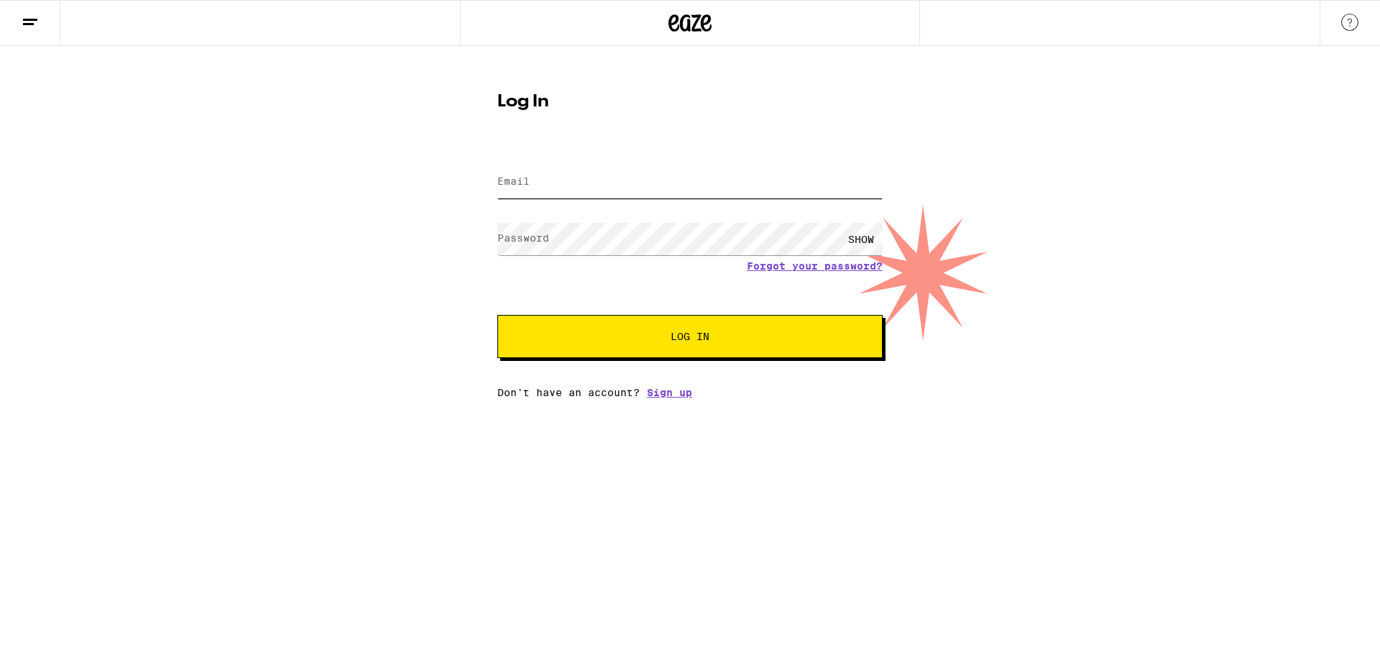
type input "[PERSON_NAME][EMAIL_ADDRESS][DOMAIN_NAME]"
click at [652, 338] on span "Log In" at bounding box center [690, 336] width 269 height 10
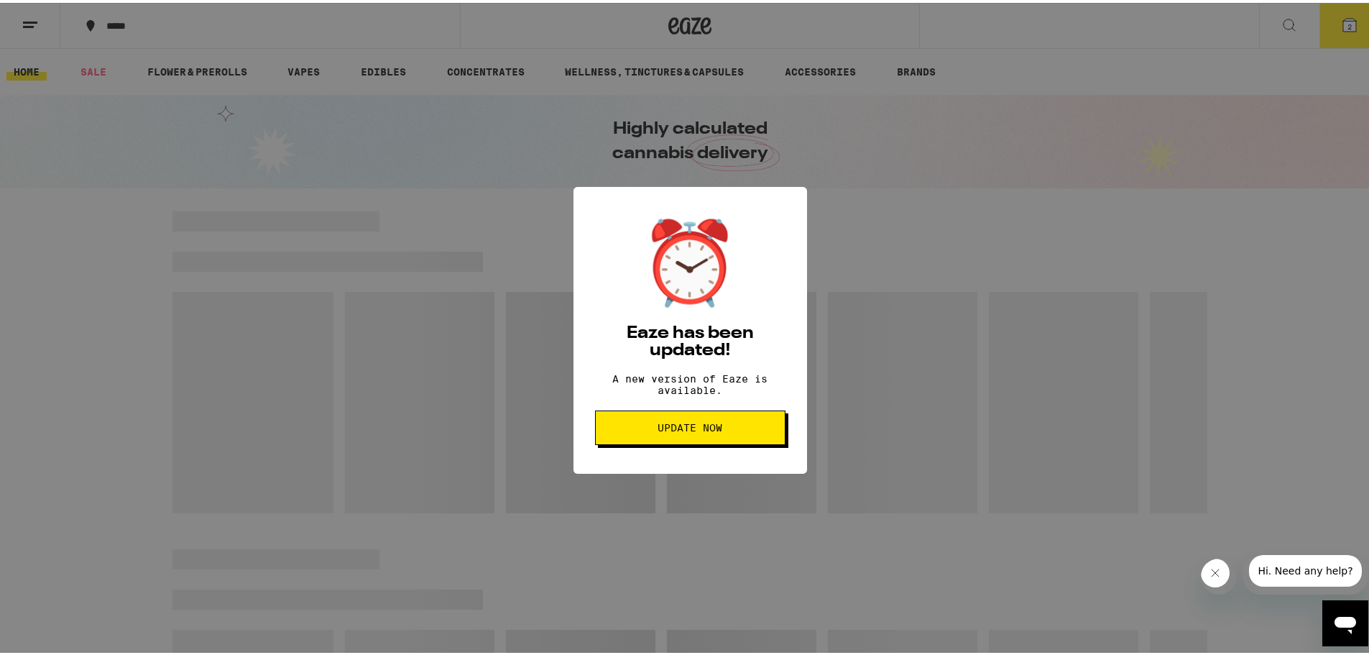
click at [677, 442] on button "Update Now" at bounding box center [690, 424] width 190 height 34
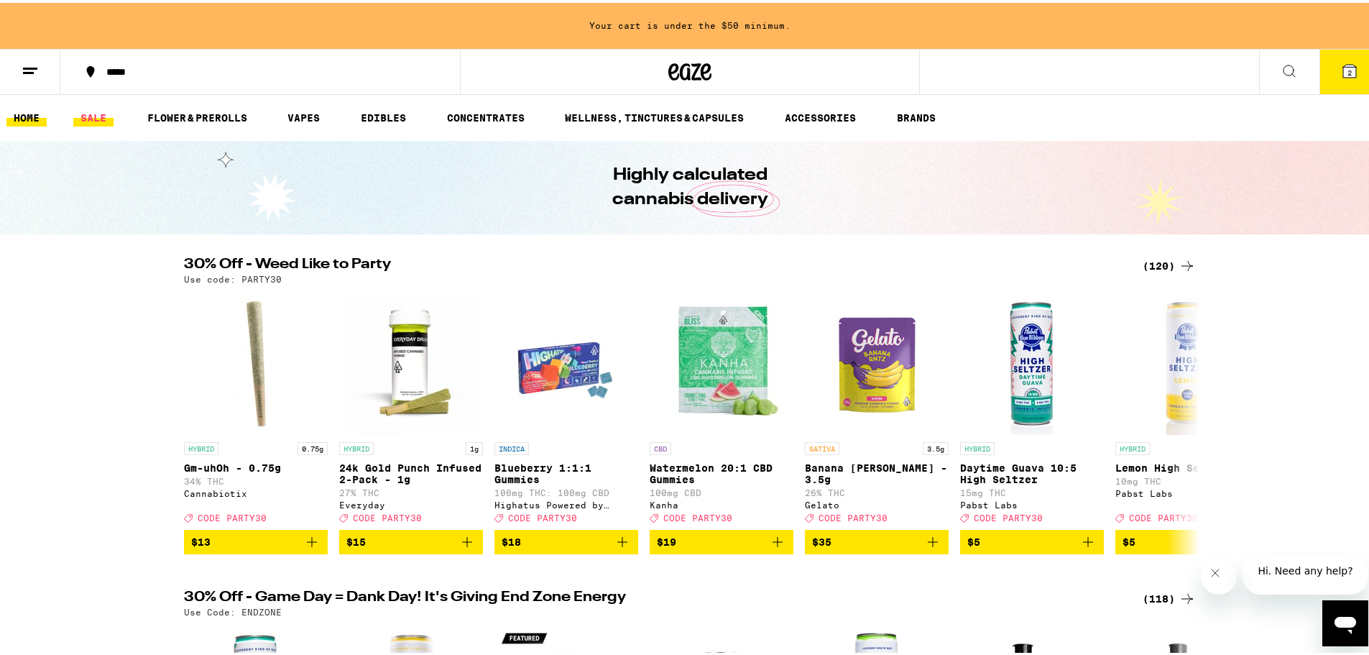
click at [102, 112] on link "SALE" at bounding box center [93, 114] width 40 height 17
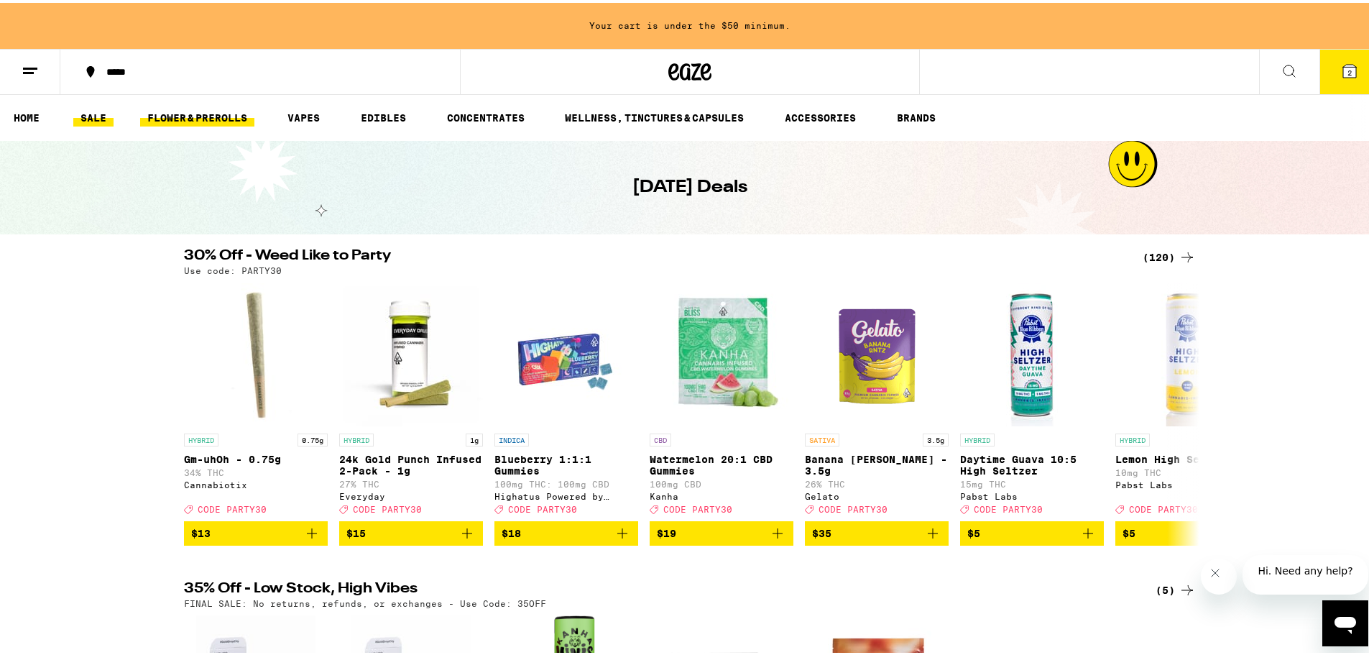
click at [203, 116] on link "FLOWER & PREROLLS" at bounding box center [197, 114] width 114 height 17
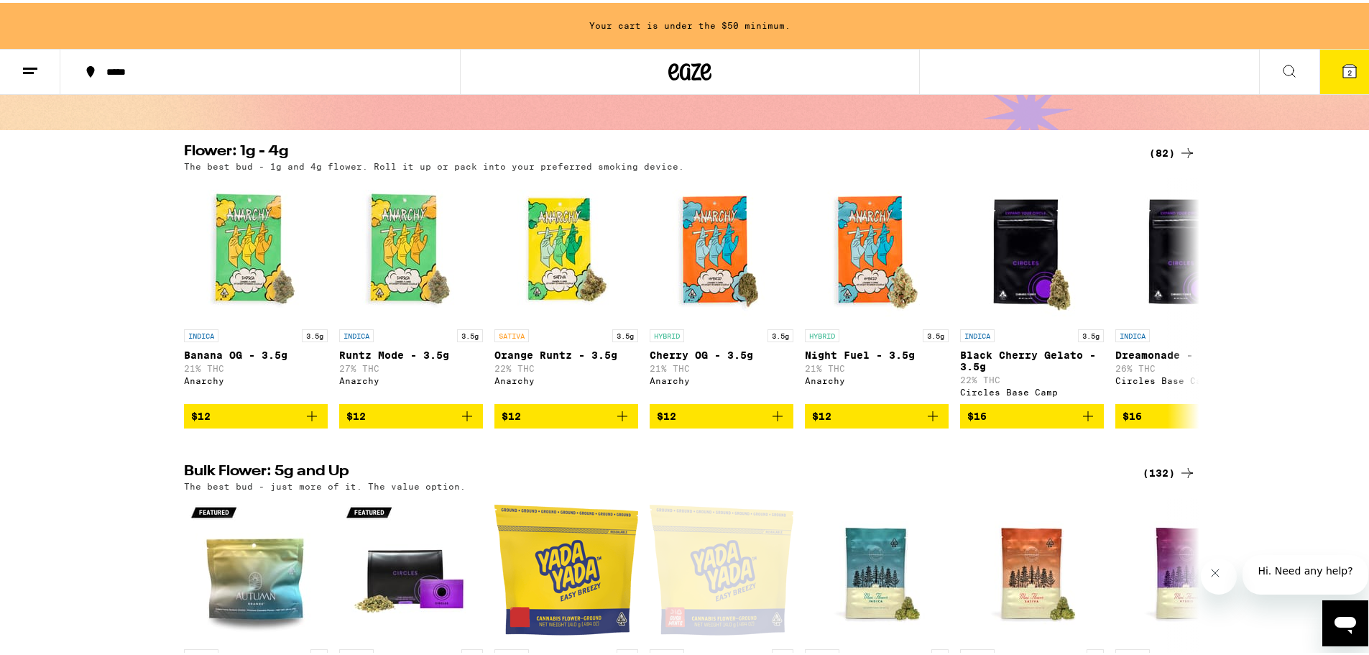
scroll to position [359, 0]
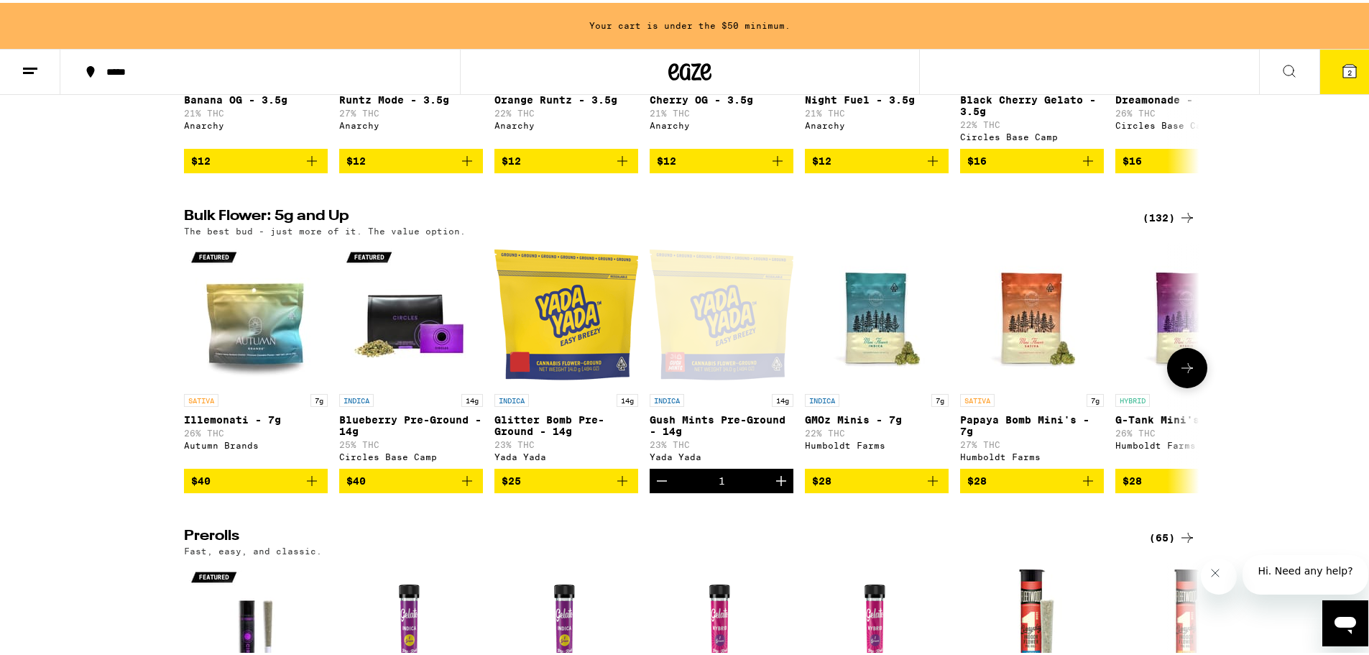
click at [620, 483] on icon "Add to bag" at bounding box center [622, 478] width 10 height 10
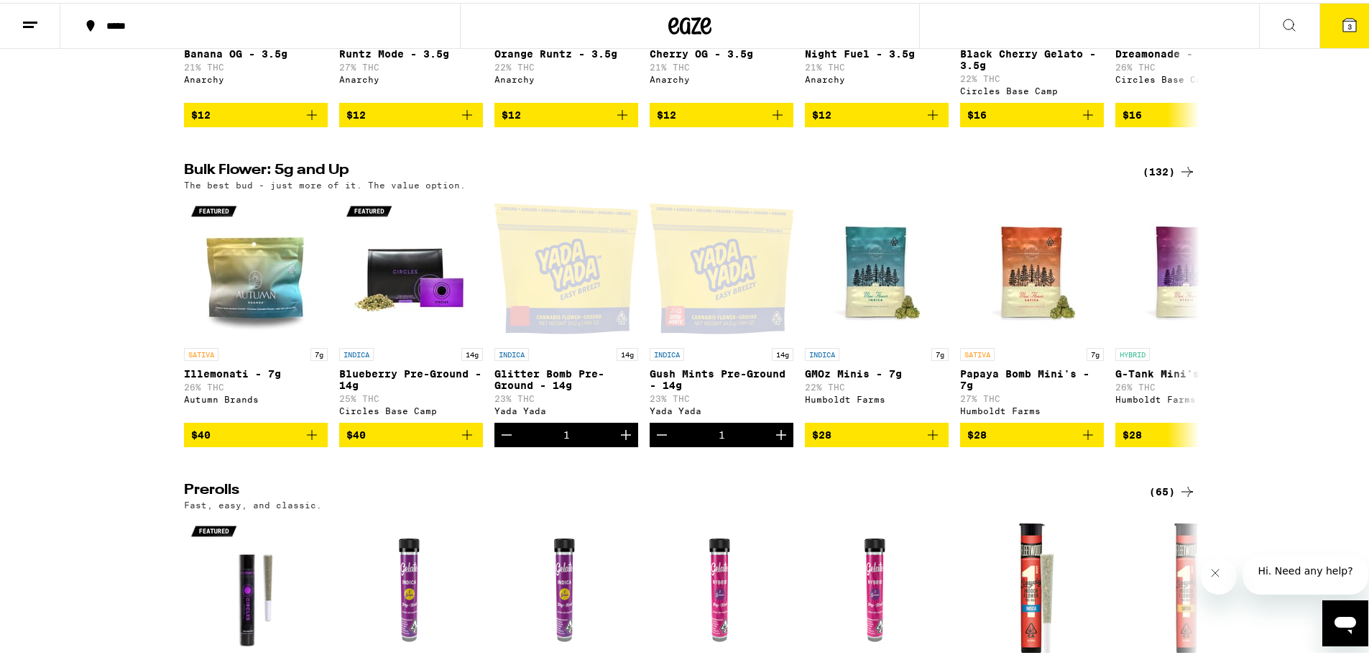
scroll to position [313, 0]
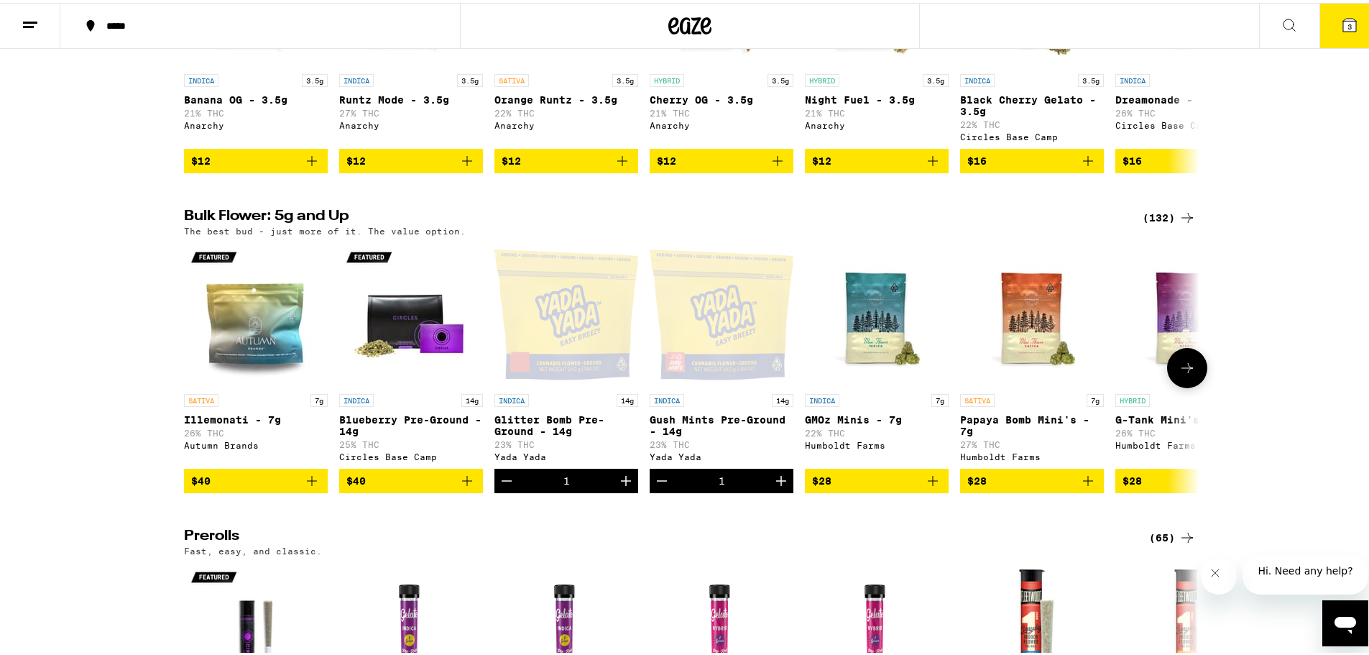
click at [1186, 374] on icon at bounding box center [1187, 364] width 17 height 17
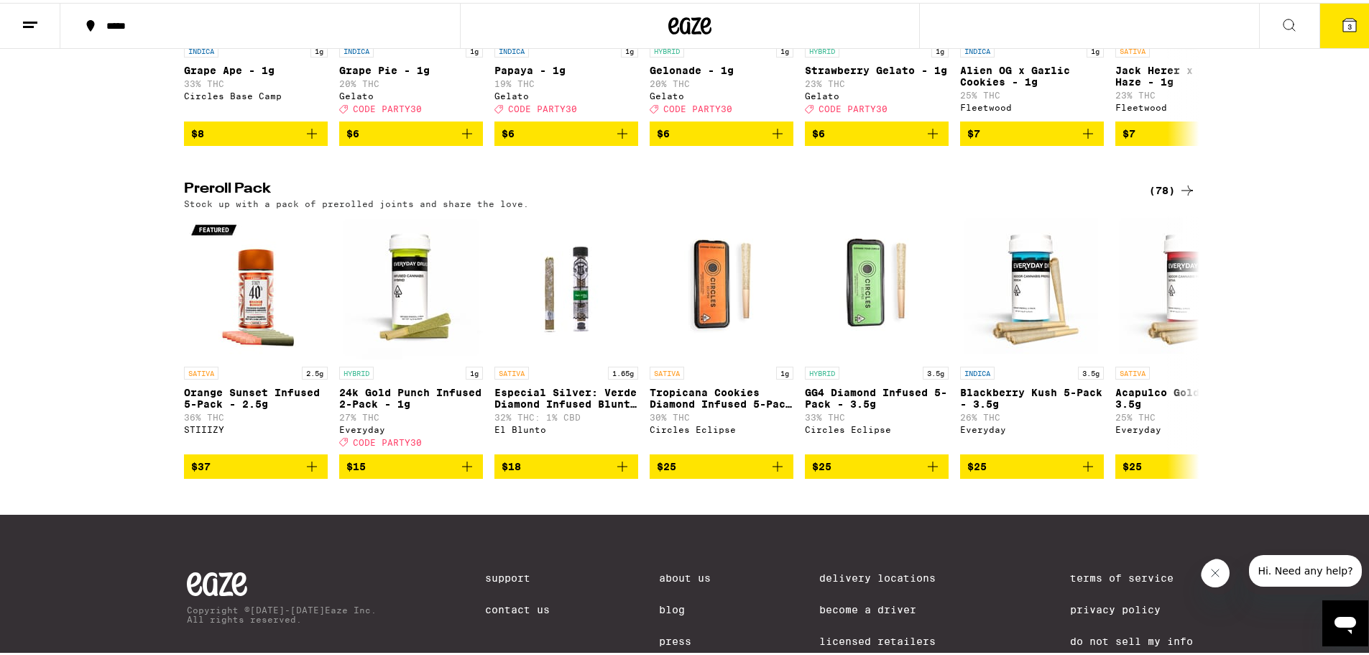
scroll to position [1032, 0]
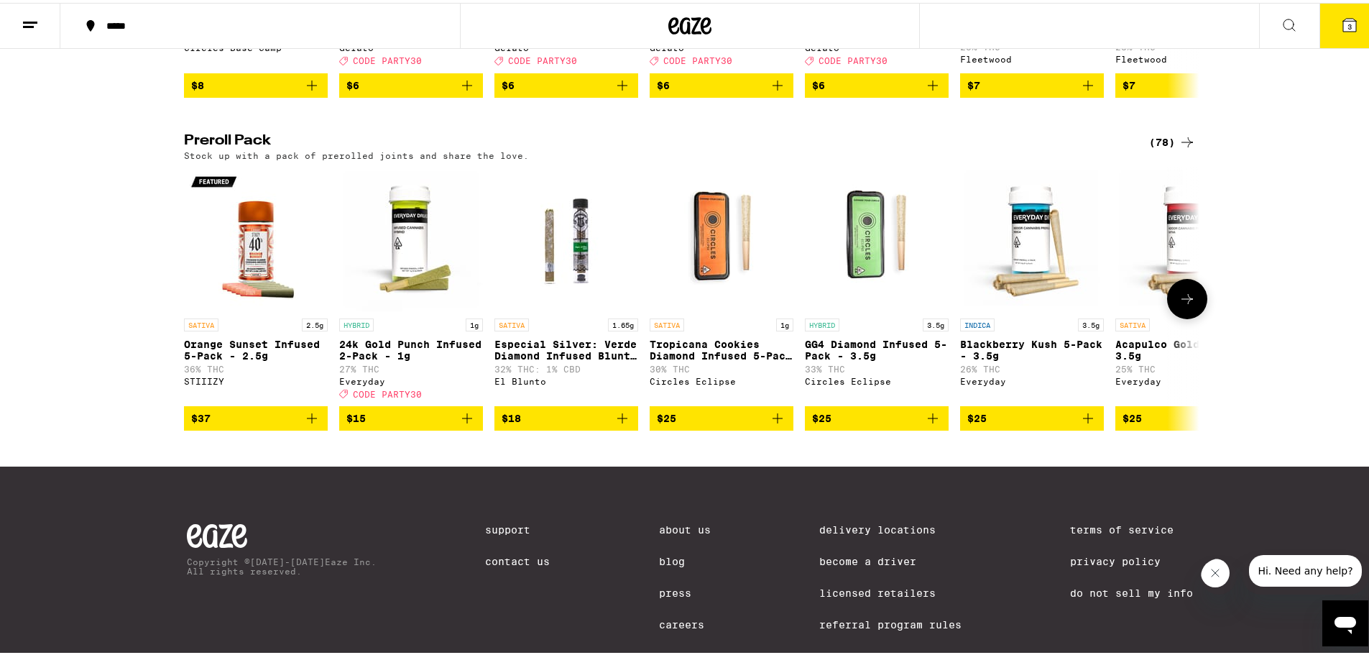
click at [1195, 316] on button at bounding box center [1187, 296] width 40 height 40
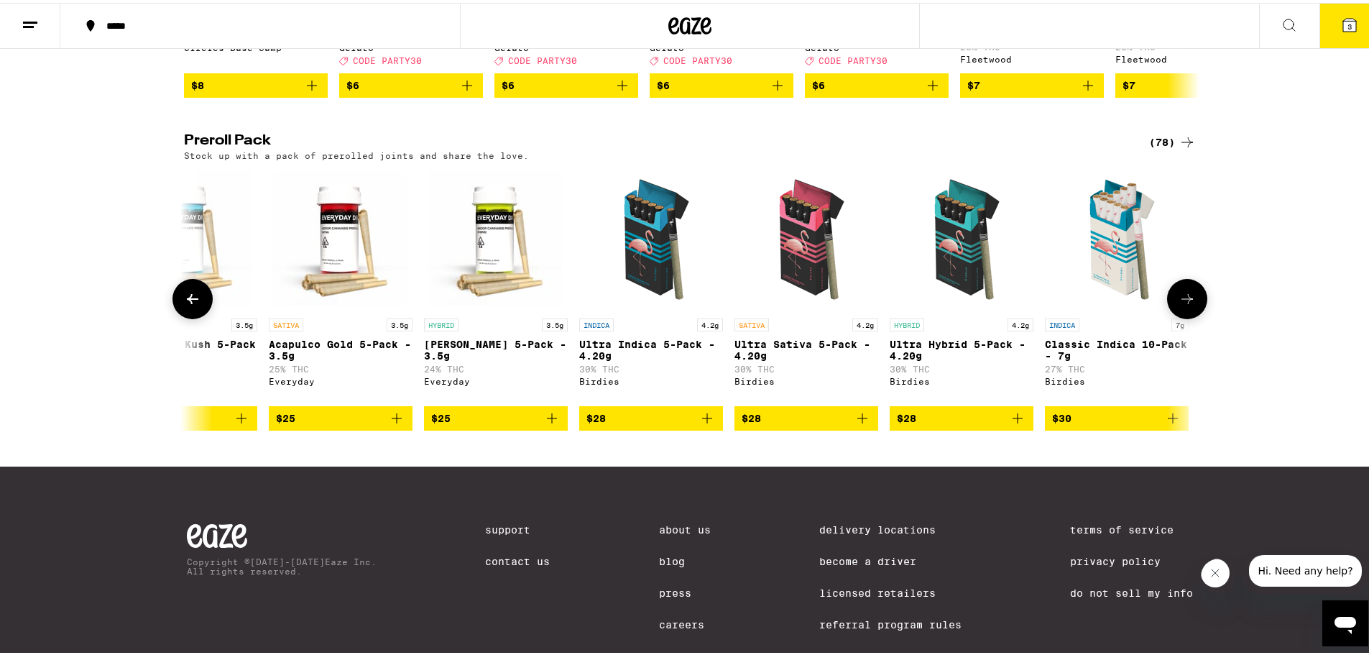
scroll to position [0, 855]
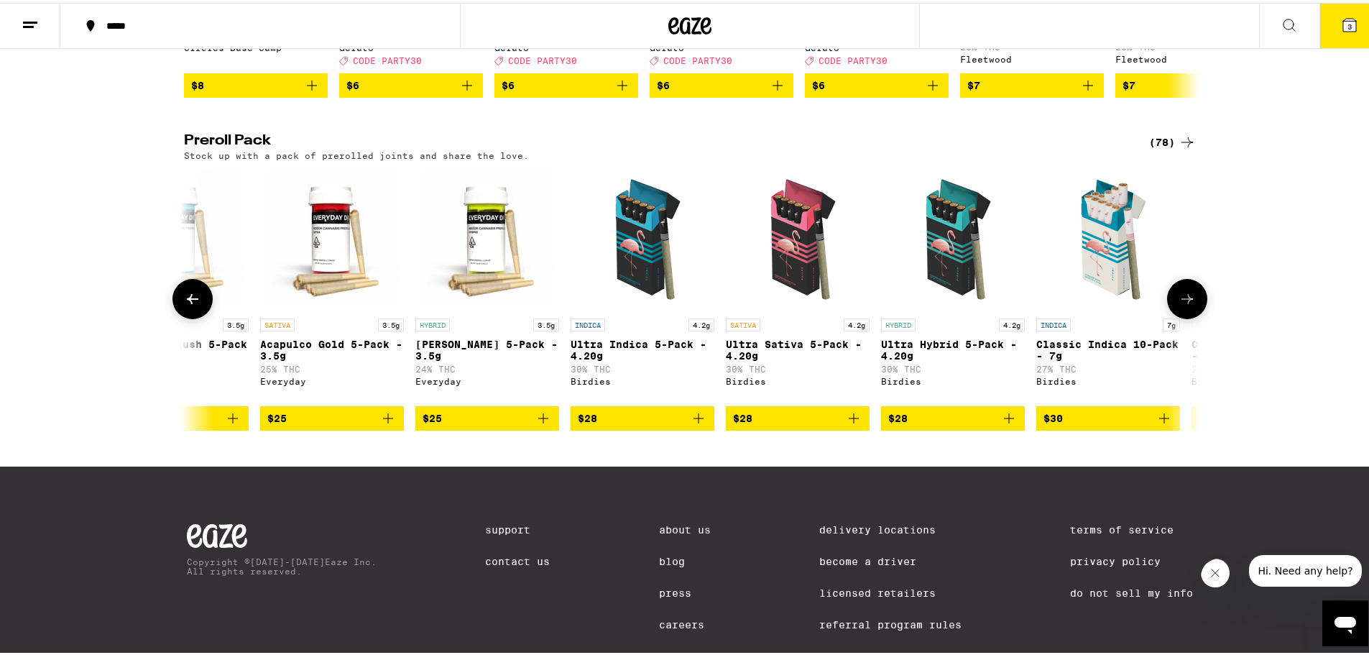
click at [1194, 316] on button at bounding box center [1187, 296] width 40 height 40
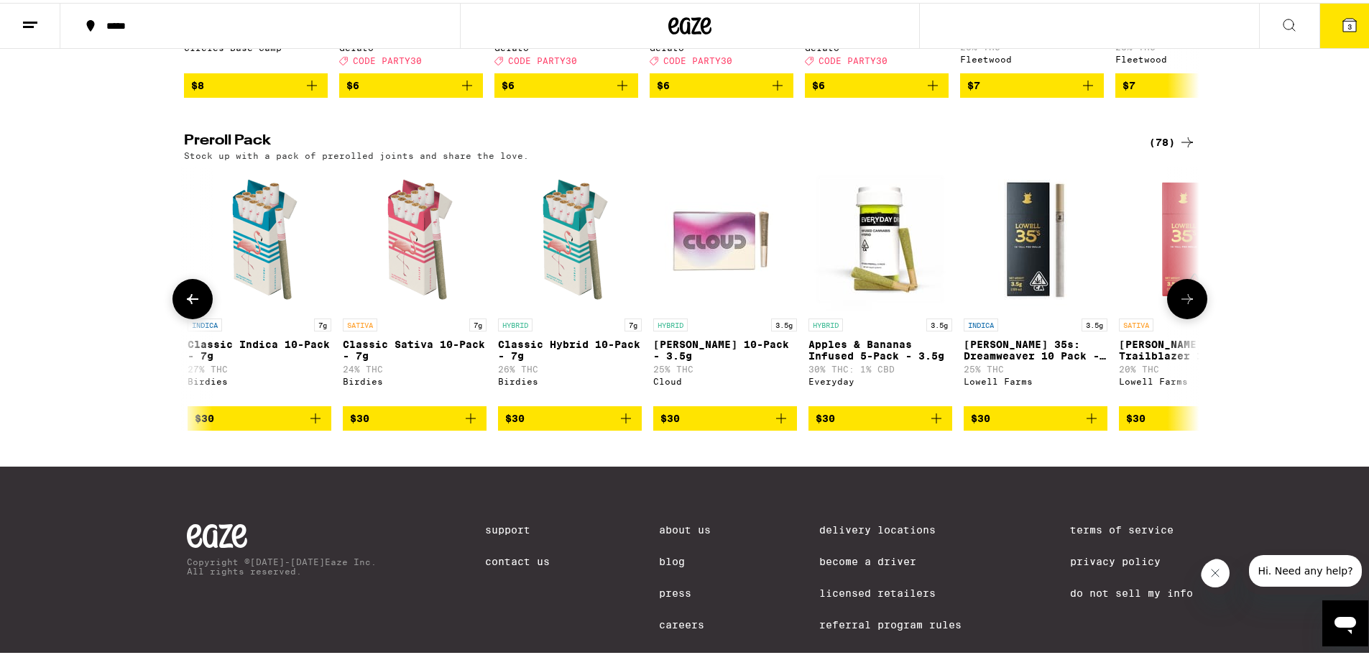
scroll to position [0, 1710]
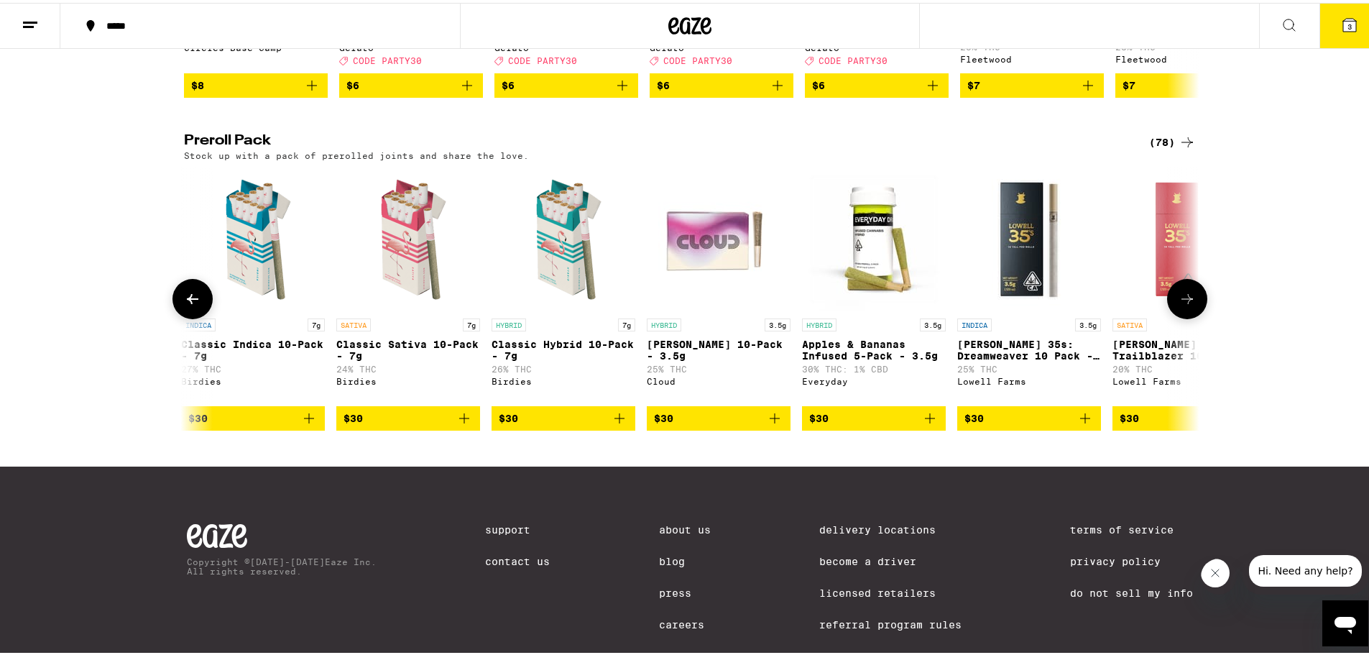
click at [1194, 316] on button at bounding box center [1187, 296] width 40 height 40
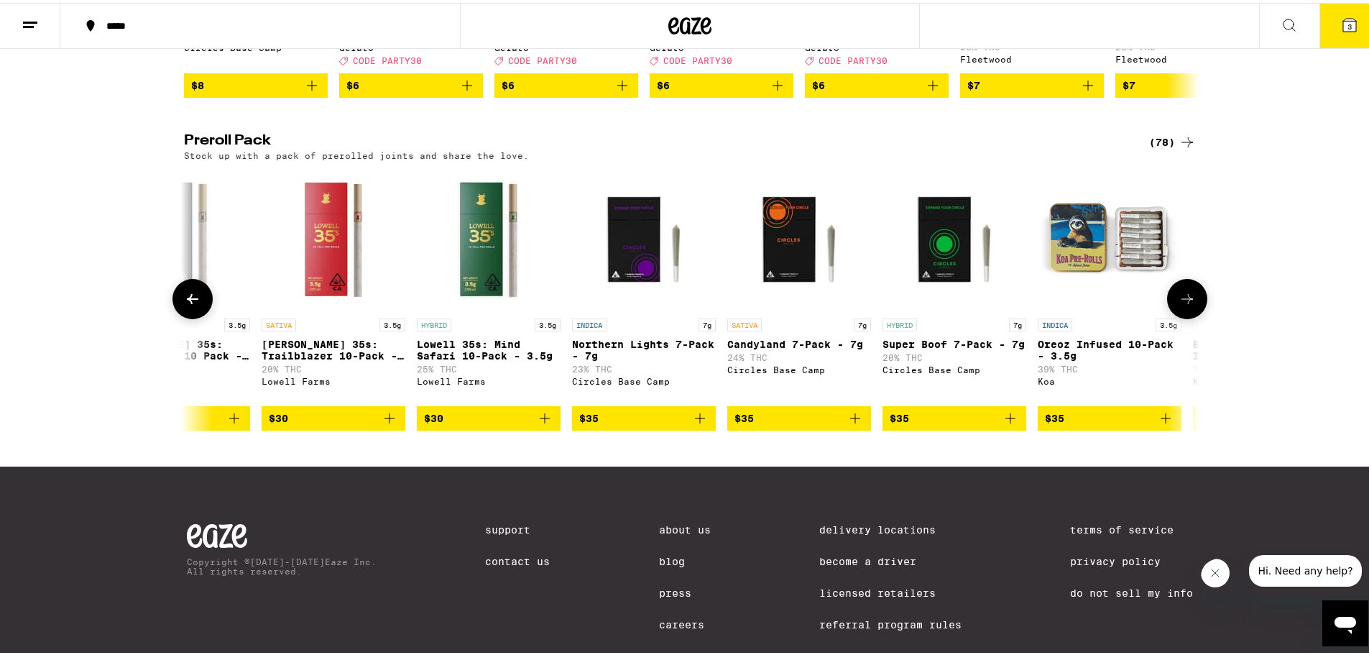
scroll to position [0, 2566]
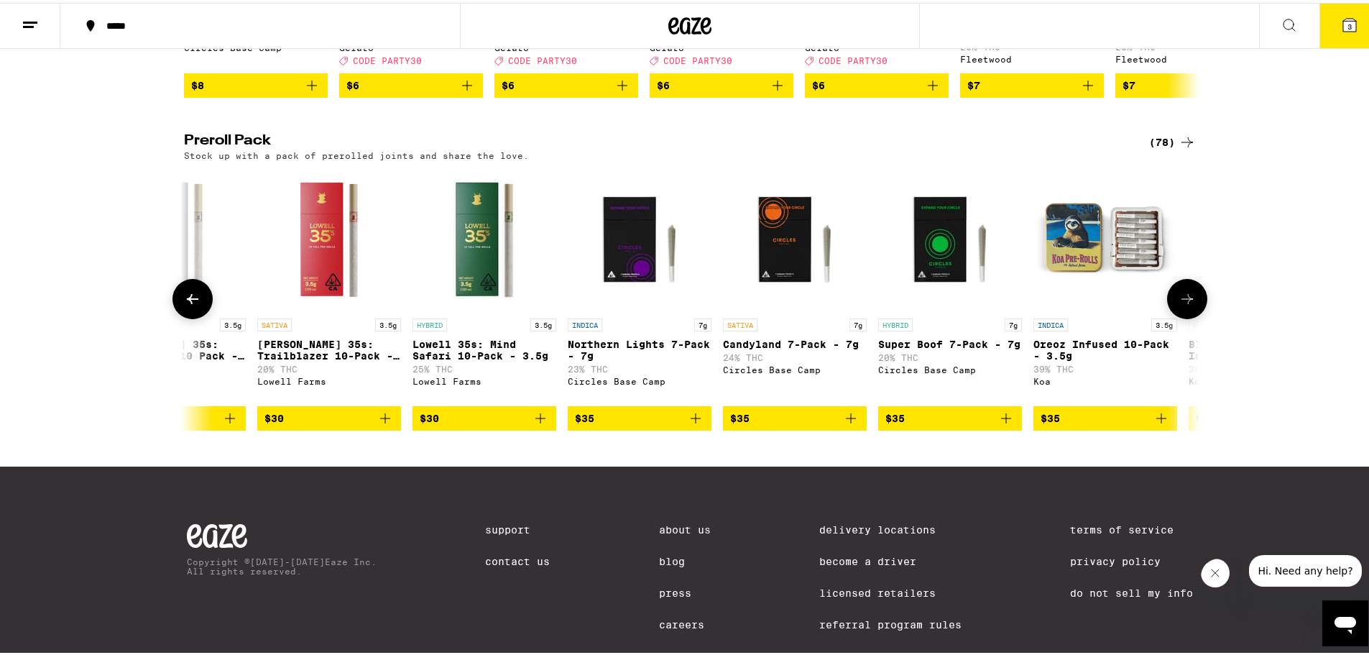
click at [1194, 316] on button at bounding box center [1187, 296] width 40 height 40
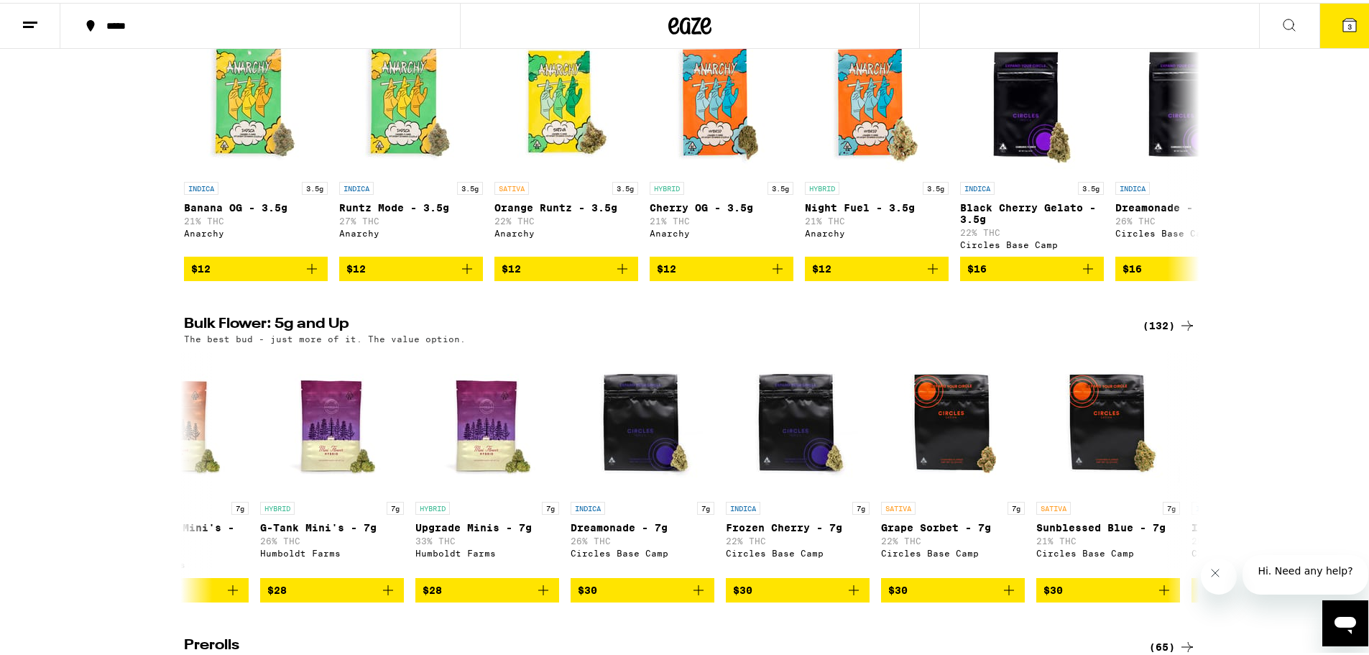
scroll to position [239, 0]
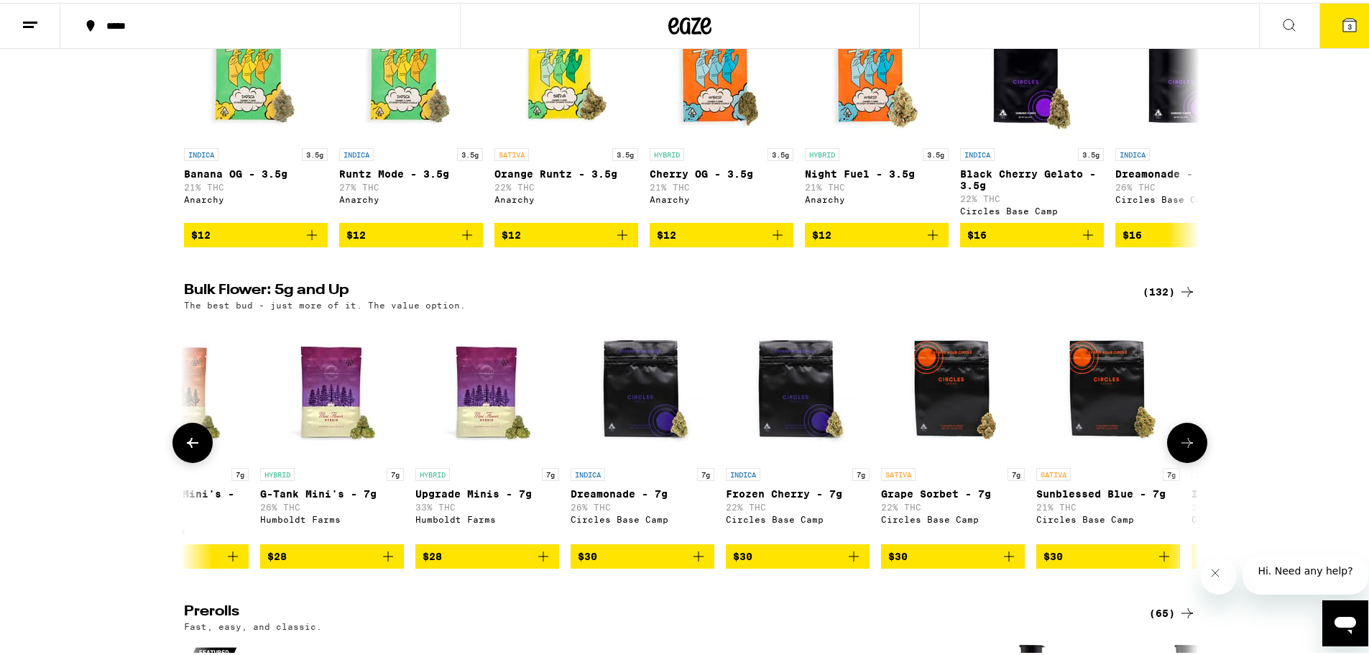
click at [1189, 448] on icon at bounding box center [1187, 439] width 17 height 17
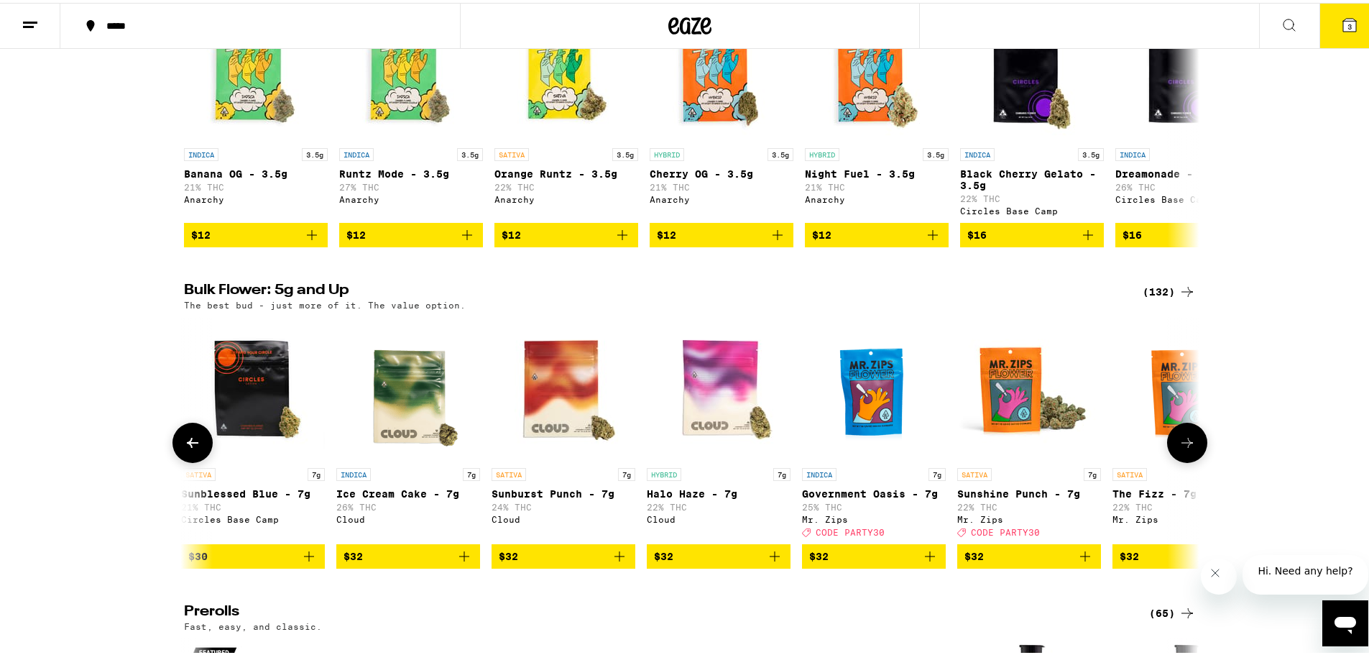
click at [1189, 448] on icon at bounding box center [1187, 439] width 17 height 17
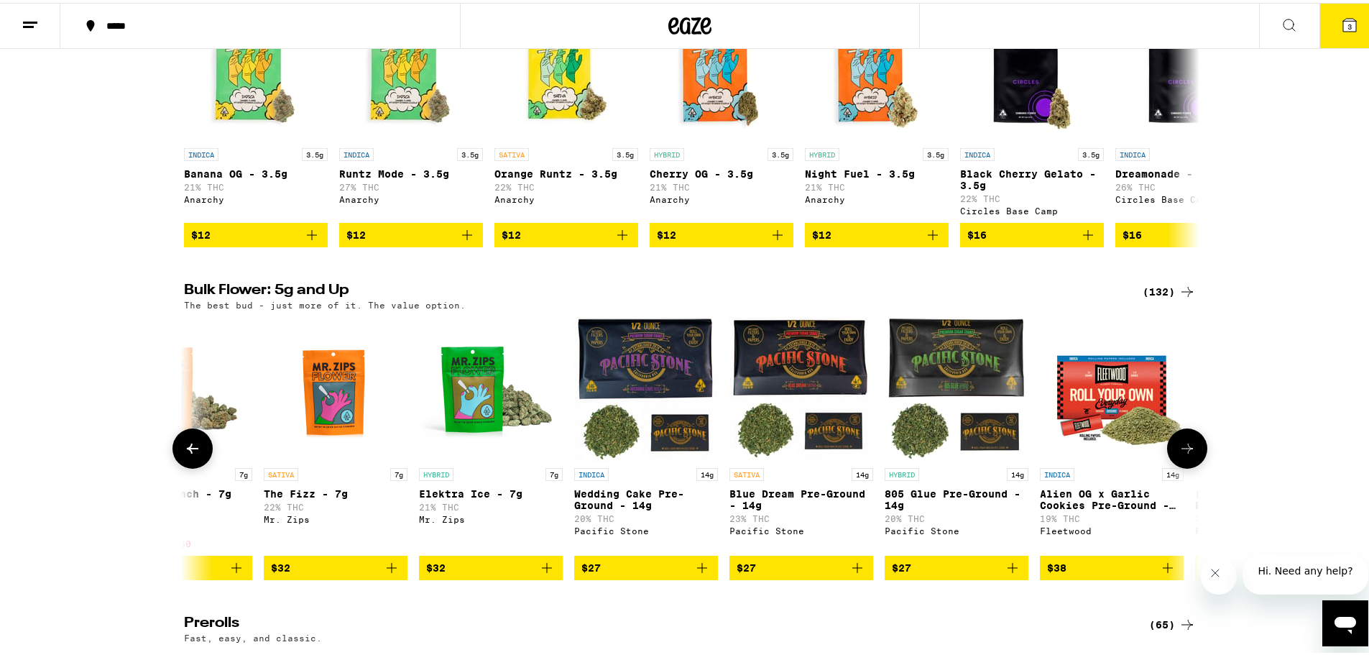
scroll to position [0, 2566]
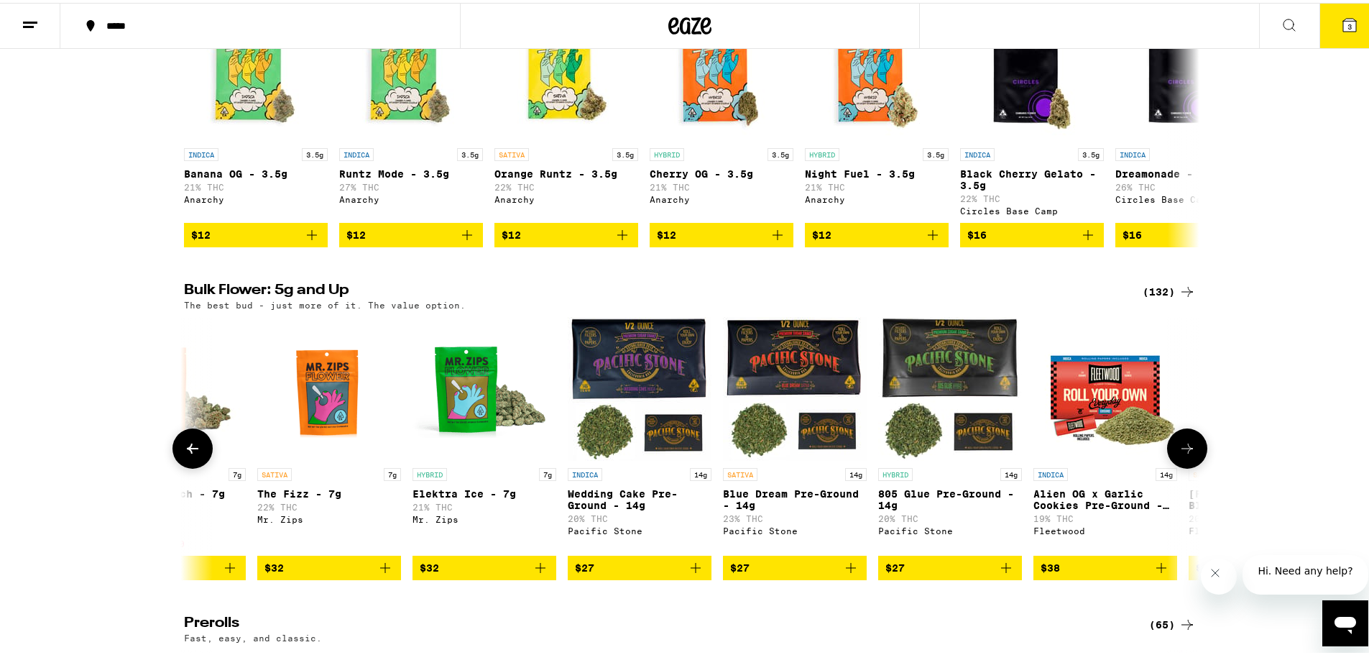
click at [1189, 451] on button at bounding box center [1187, 445] width 40 height 40
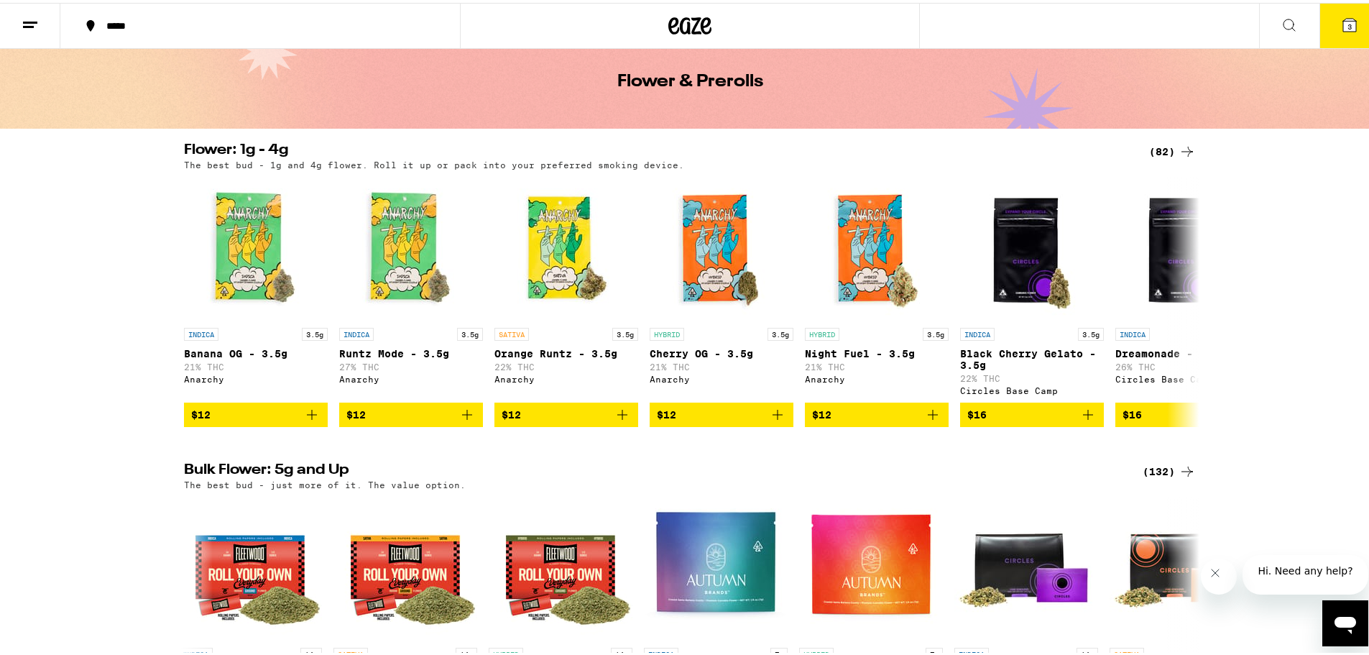
scroll to position [0, 0]
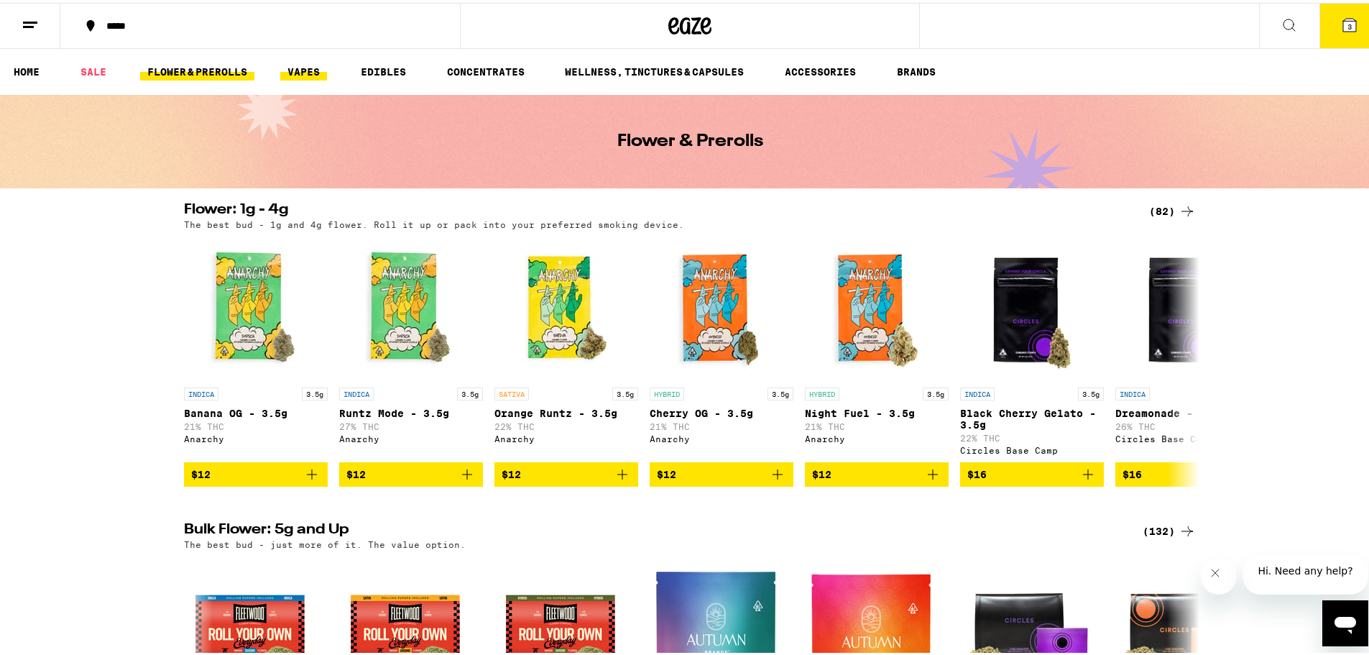
click at [310, 69] on link "VAPES" at bounding box center [303, 68] width 47 height 17
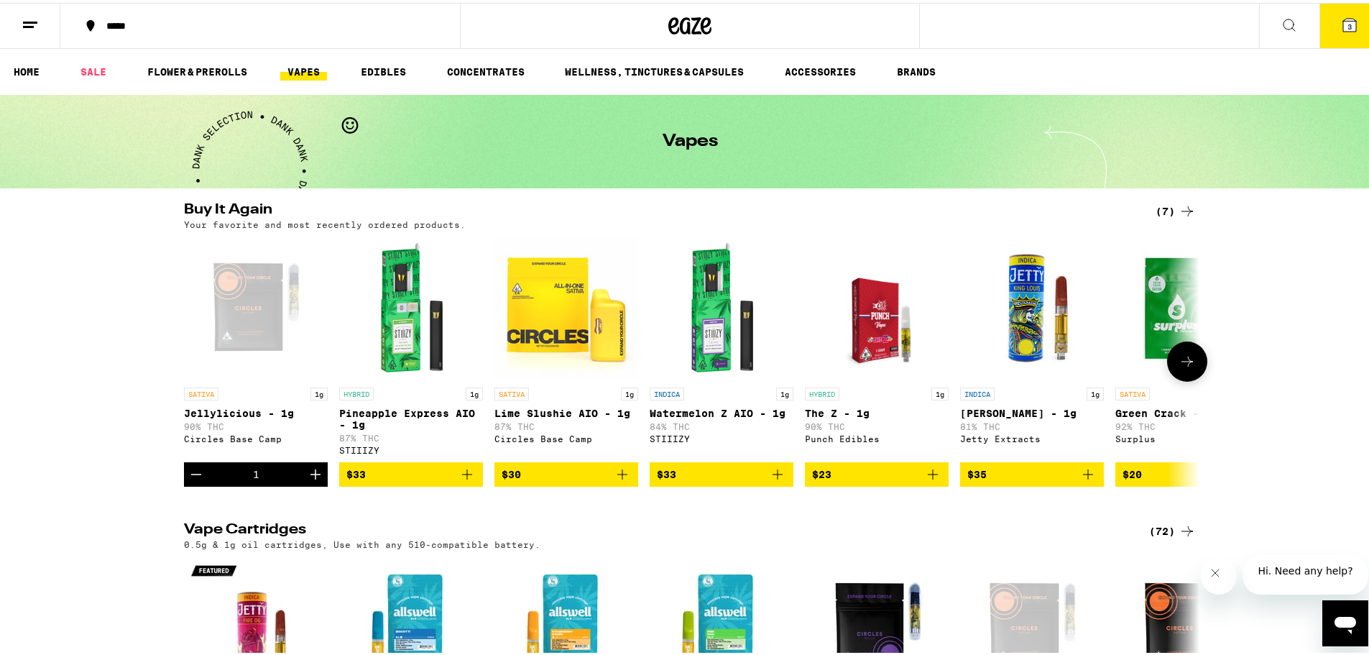
click at [1182, 367] on icon at bounding box center [1187, 358] width 17 height 17
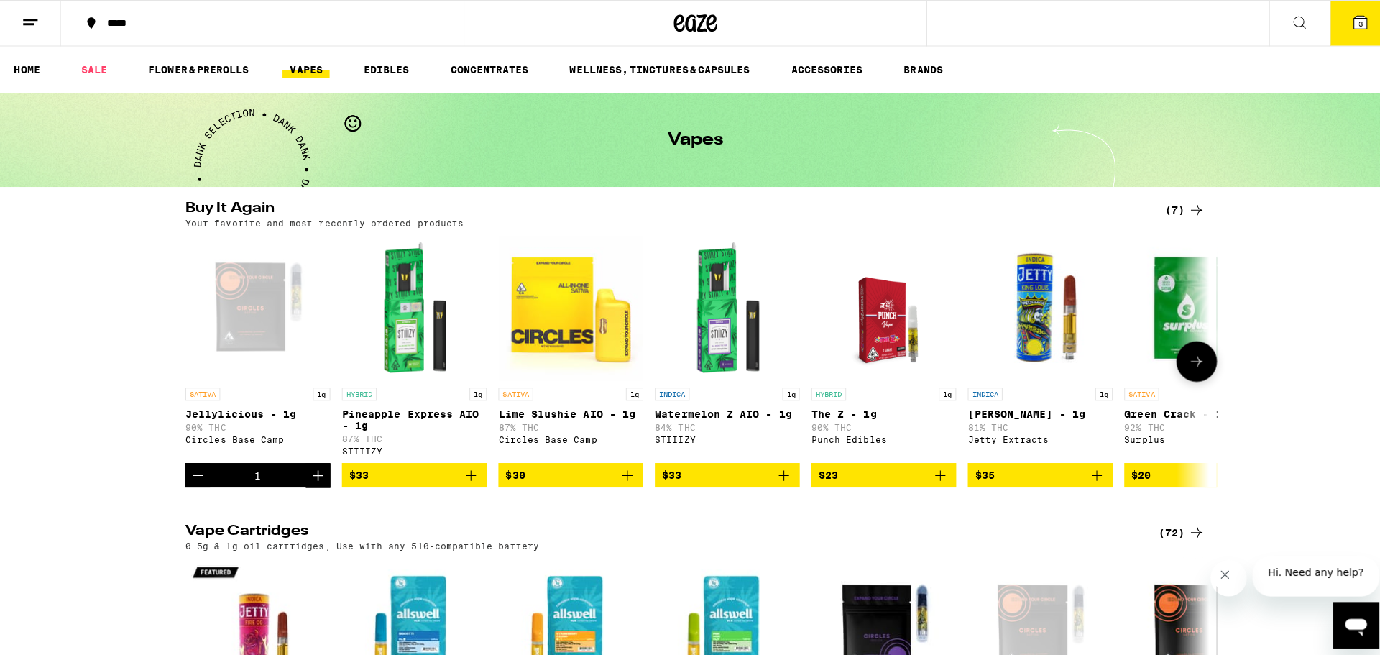
scroll to position [0, 75]
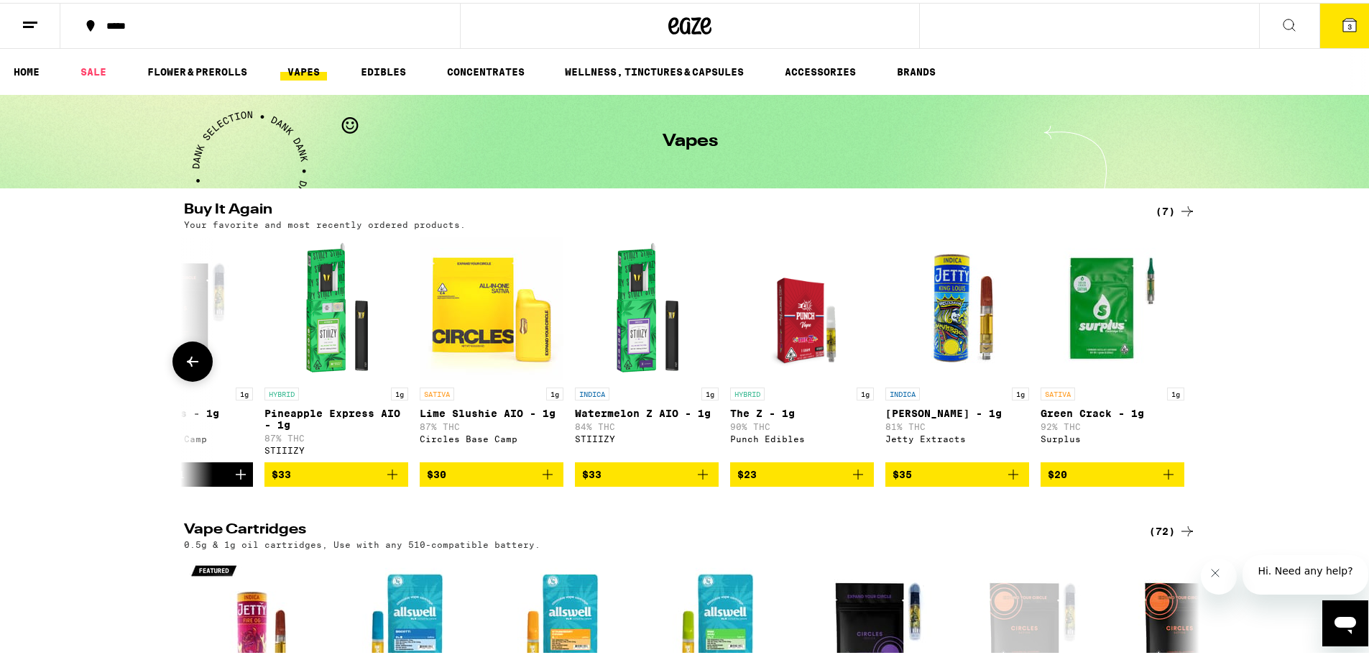
click at [1097, 334] on img "Open page for Green Crack - 1g from Surplus" at bounding box center [1113, 306] width 144 height 144
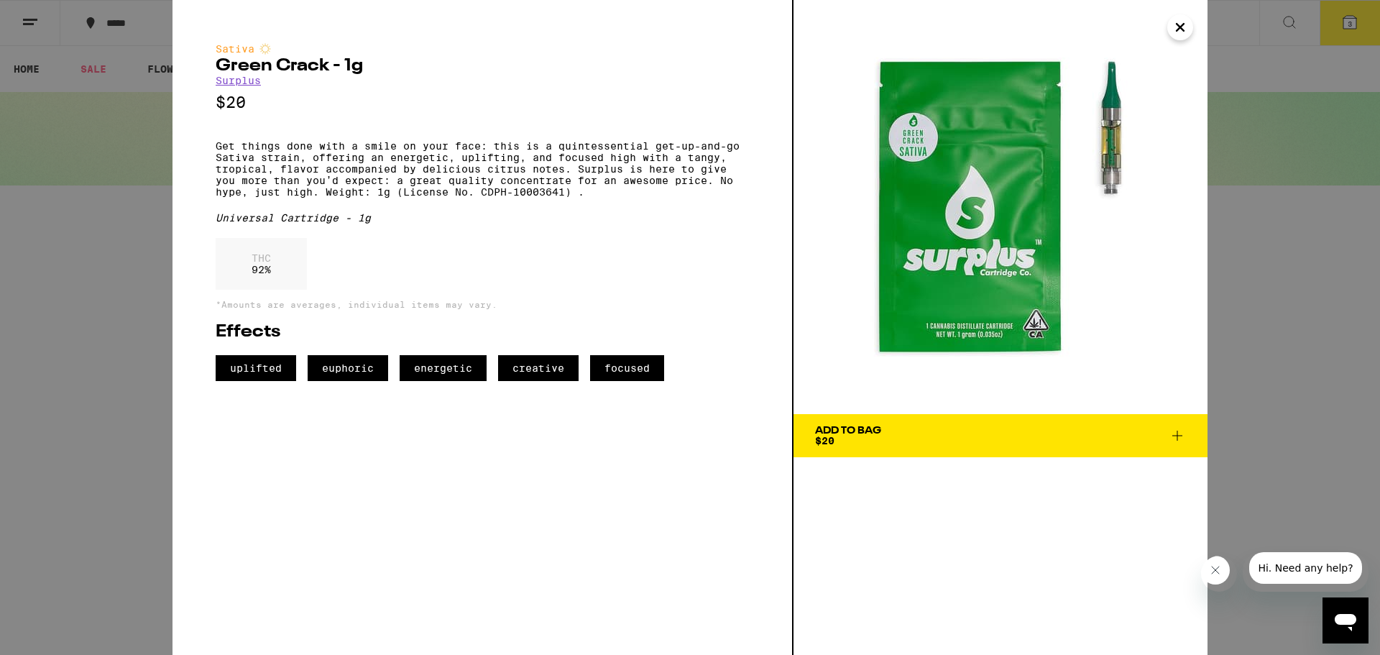
click at [1178, 433] on icon at bounding box center [1177, 435] width 17 height 17
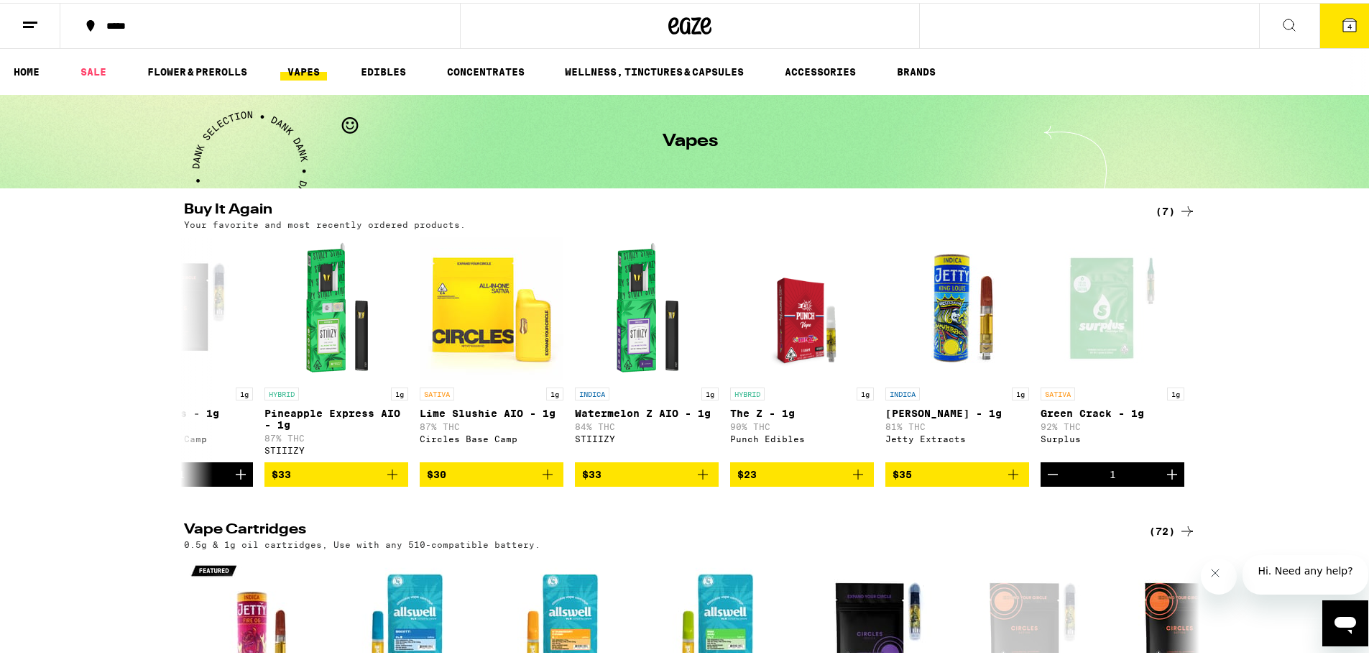
click at [1324, 19] on button "4" at bounding box center [1349, 23] width 60 height 45
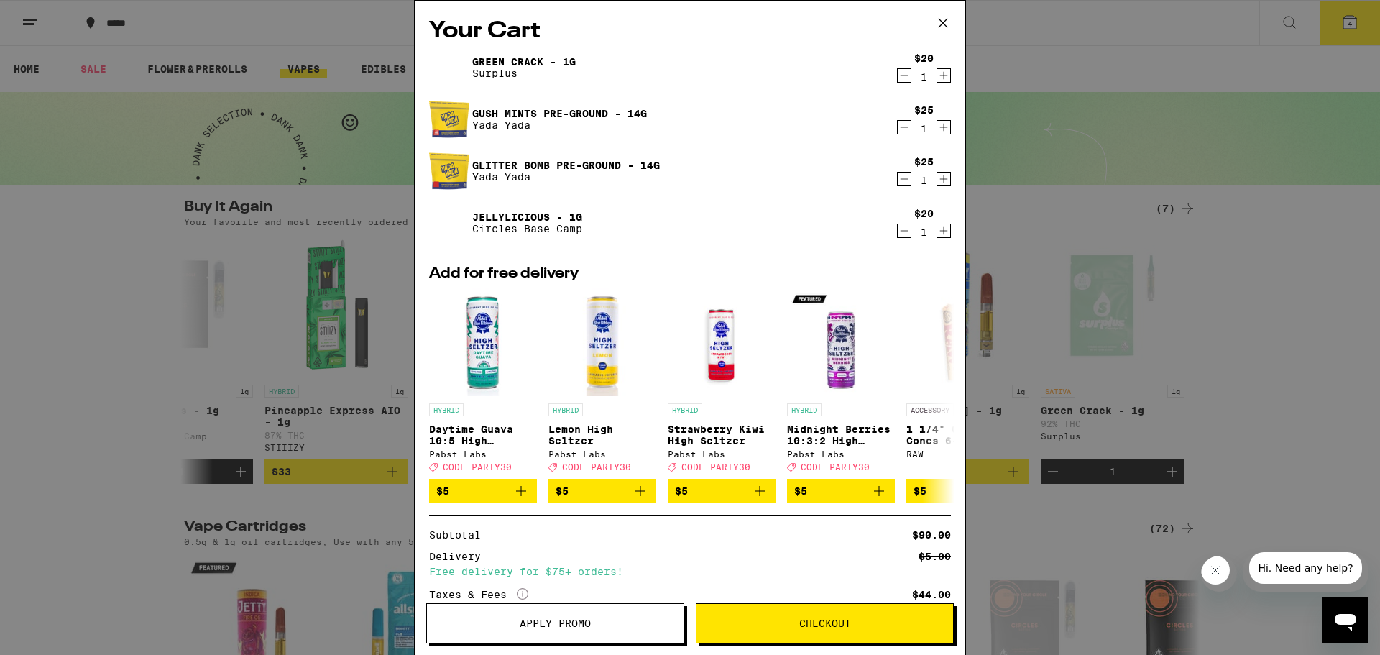
click at [941, 22] on icon at bounding box center [943, 23] width 22 height 22
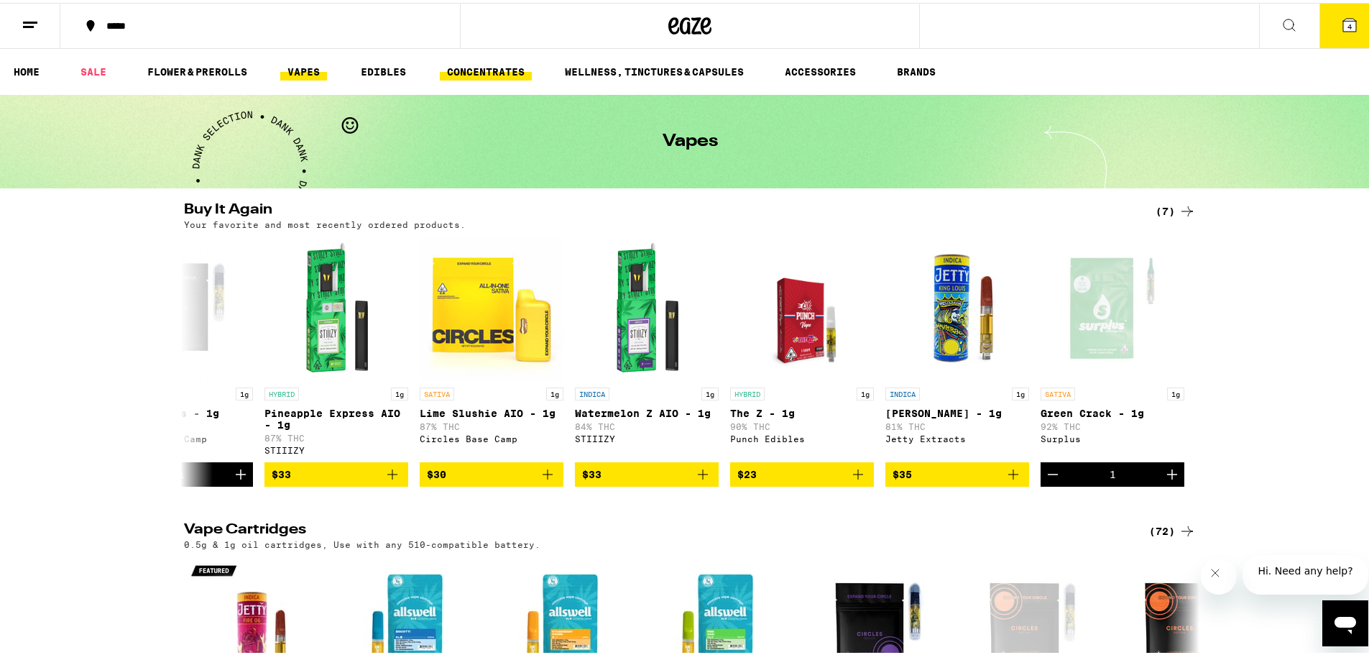
click at [497, 65] on link "CONCENTRATES" at bounding box center [486, 68] width 92 height 17
click at [491, 73] on link "CONCENTRATES" at bounding box center [486, 68] width 92 height 17
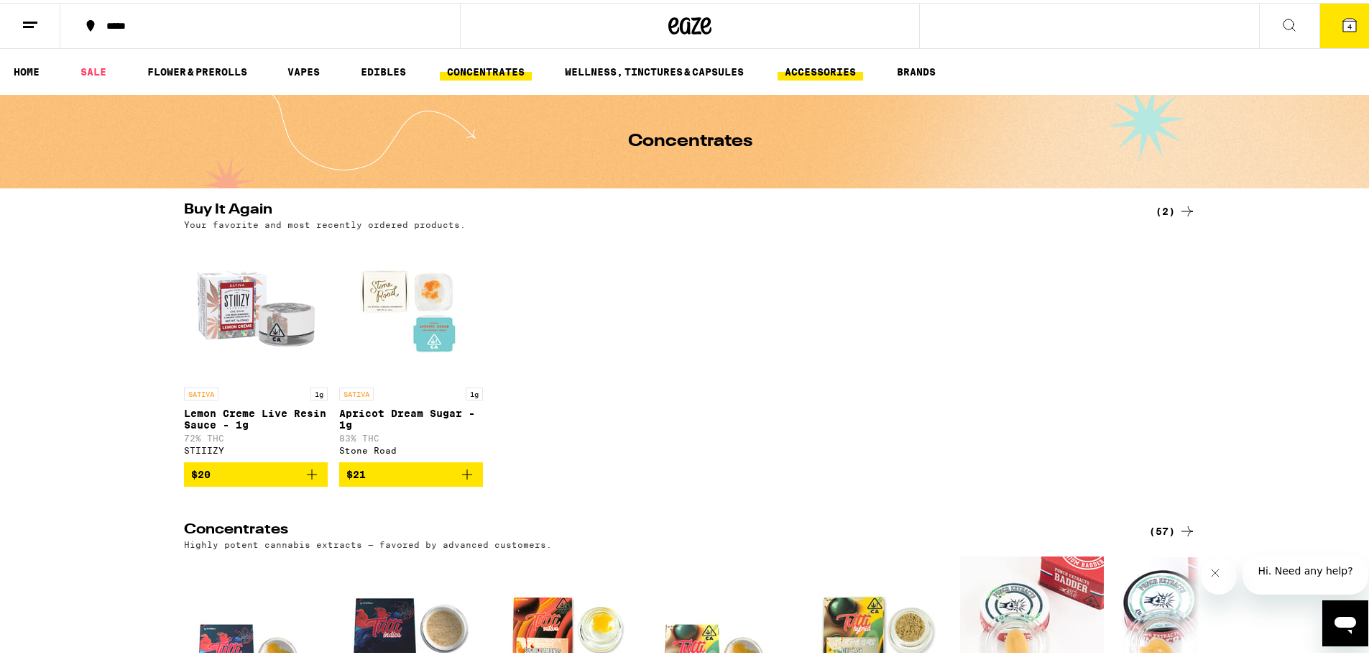
click at [836, 70] on link "ACCESSORIES" at bounding box center [821, 68] width 86 height 17
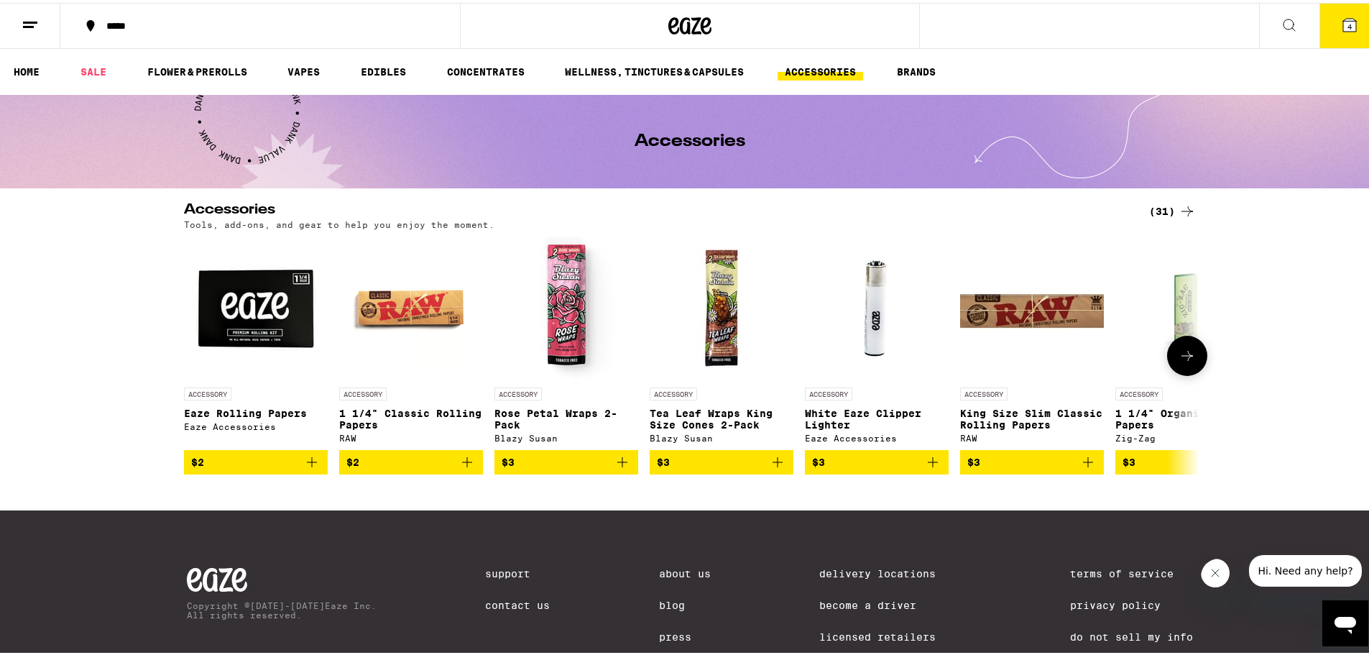
click at [1183, 358] on icon at bounding box center [1187, 352] width 17 height 17
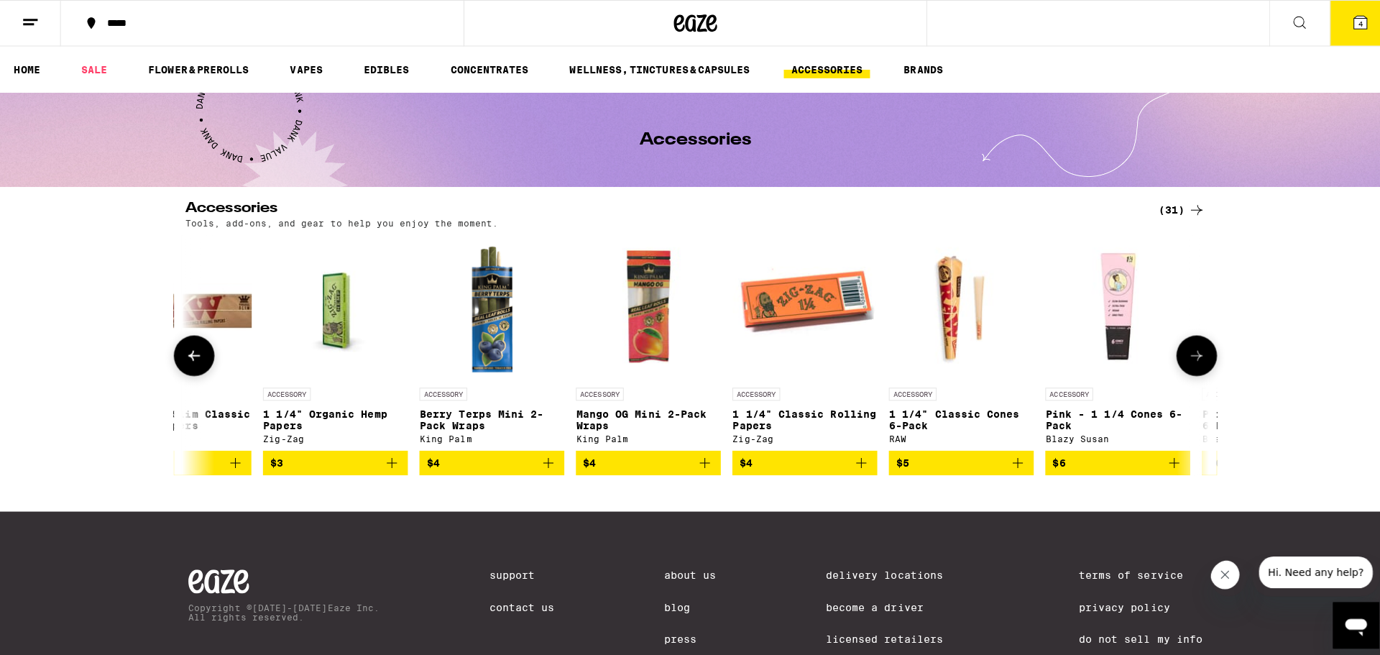
scroll to position [0, 855]
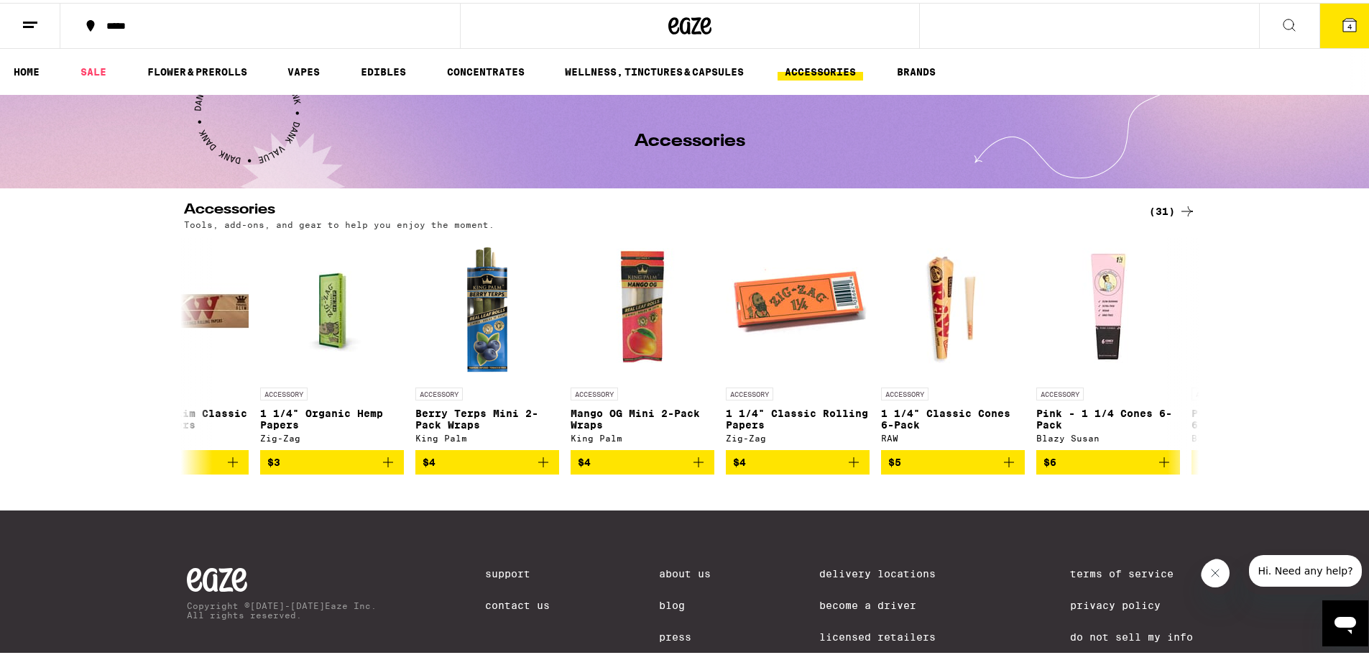
click at [1345, 24] on icon at bounding box center [1349, 22] width 13 height 13
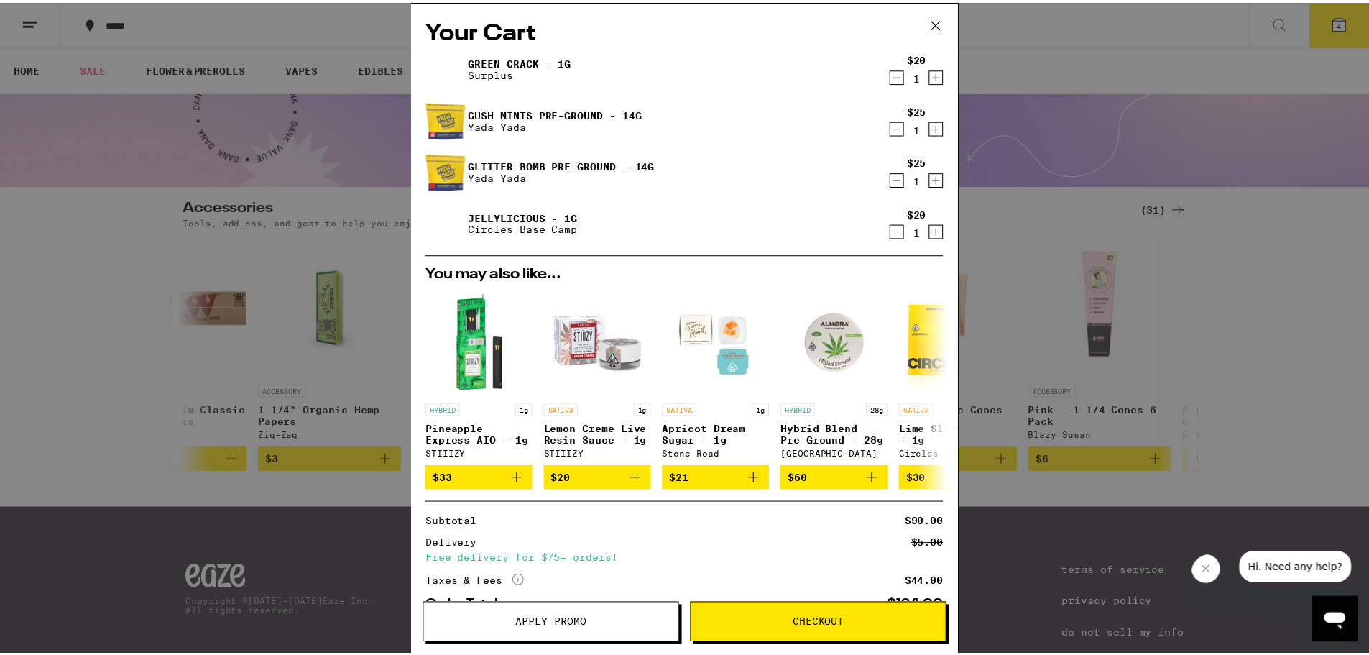
scroll to position [97, 0]
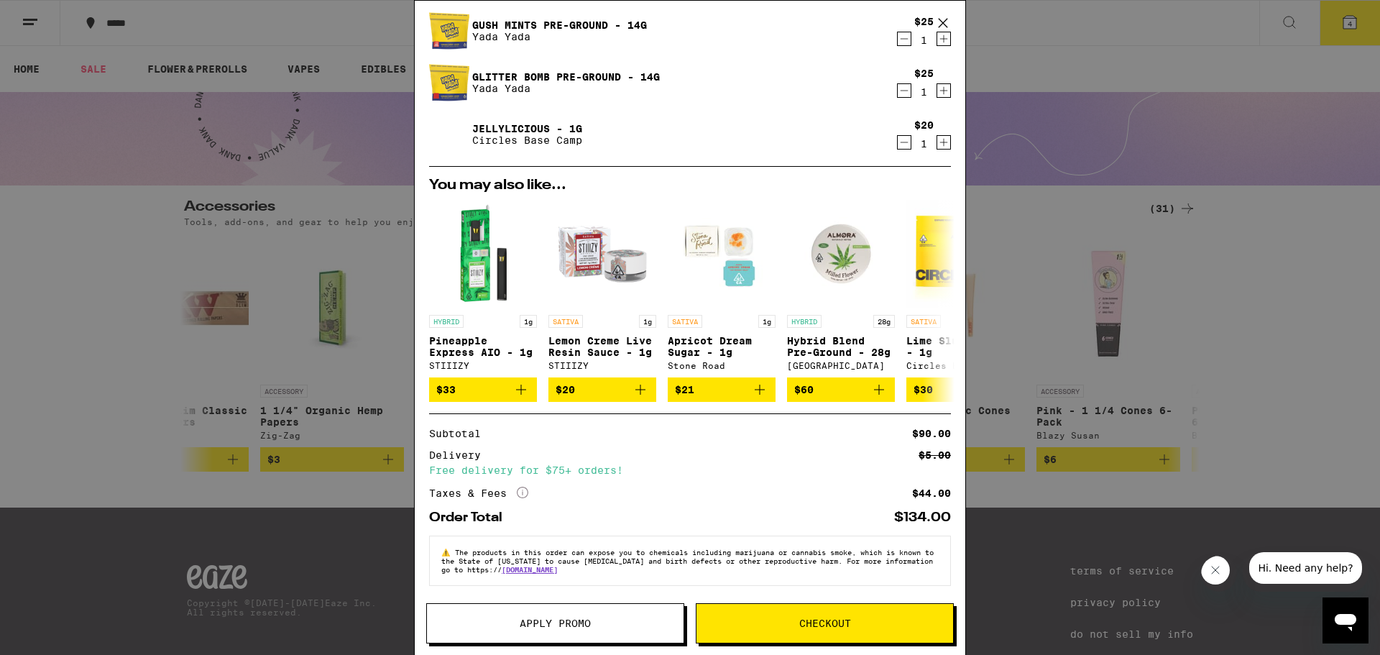
click at [791, 614] on button "Checkout" at bounding box center [825, 623] width 258 height 40
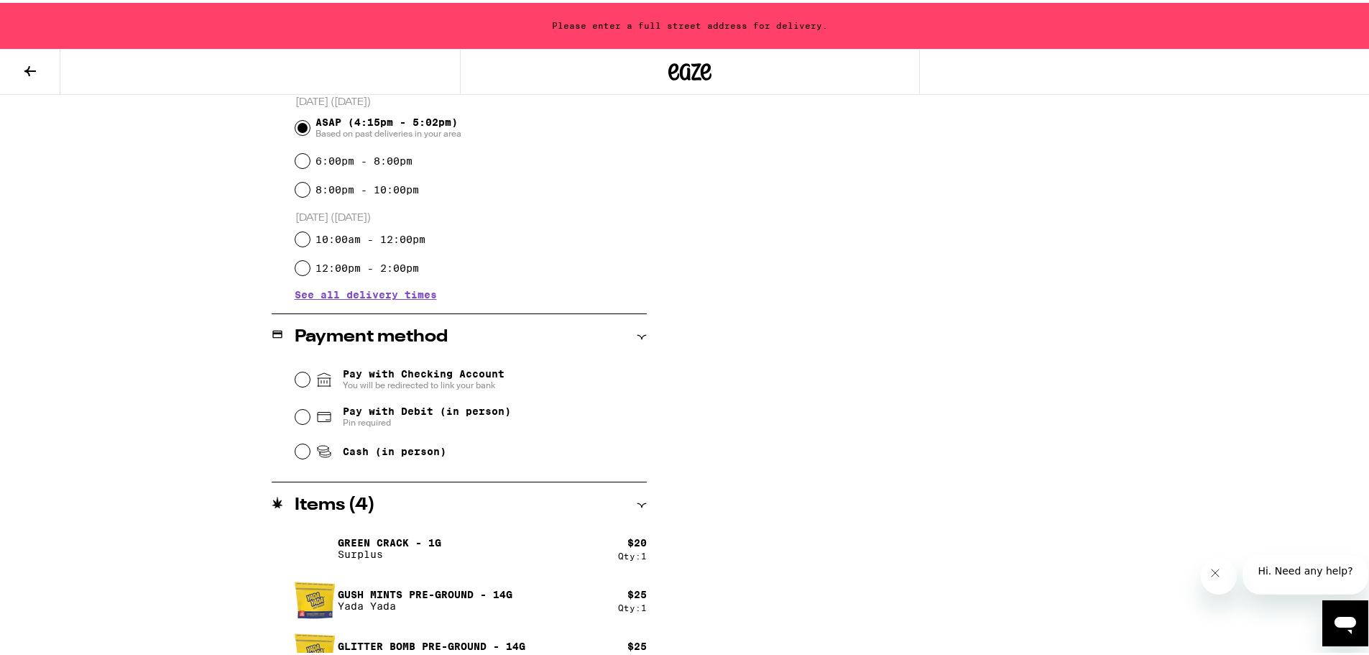
scroll to position [479, 0]
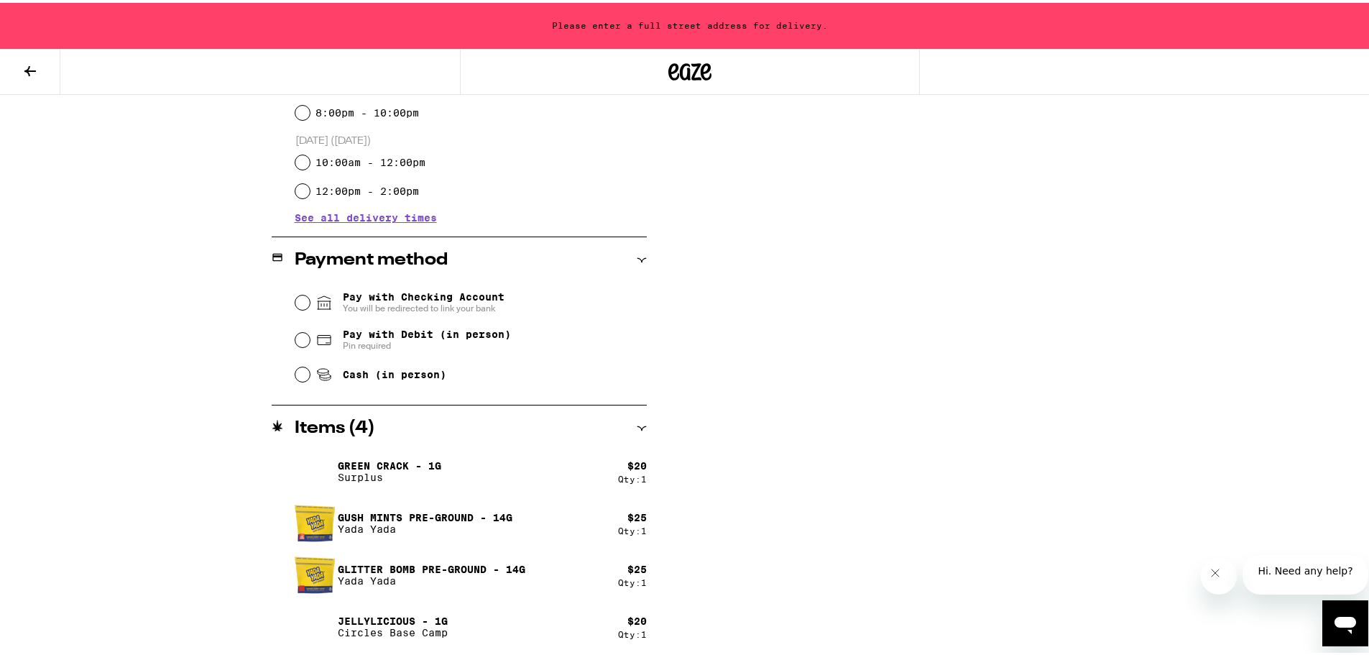
click at [428, 328] on span "Pay with Debit (in person)" at bounding box center [427, 331] width 168 height 11
click at [310, 330] on input "Pay with Debit (in person) Pin required" at bounding box center [302, 337] width 14 height 14
radio input "true"
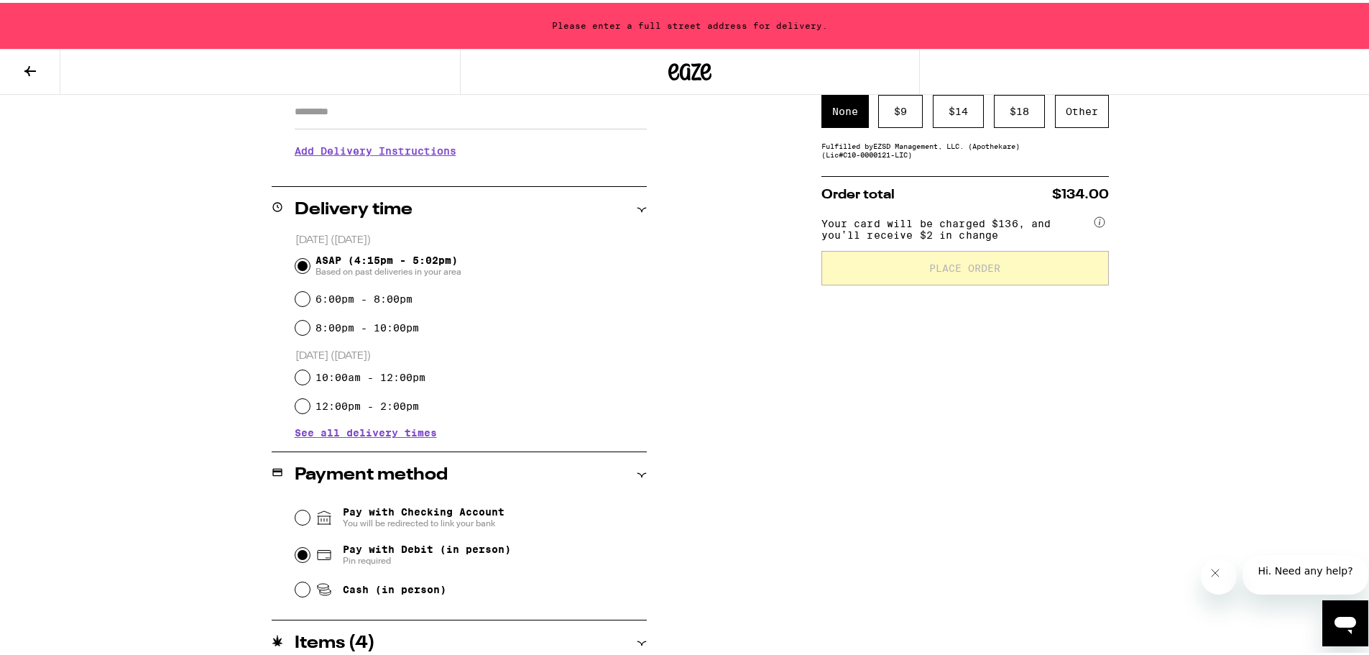
scroll to position [121, 0]
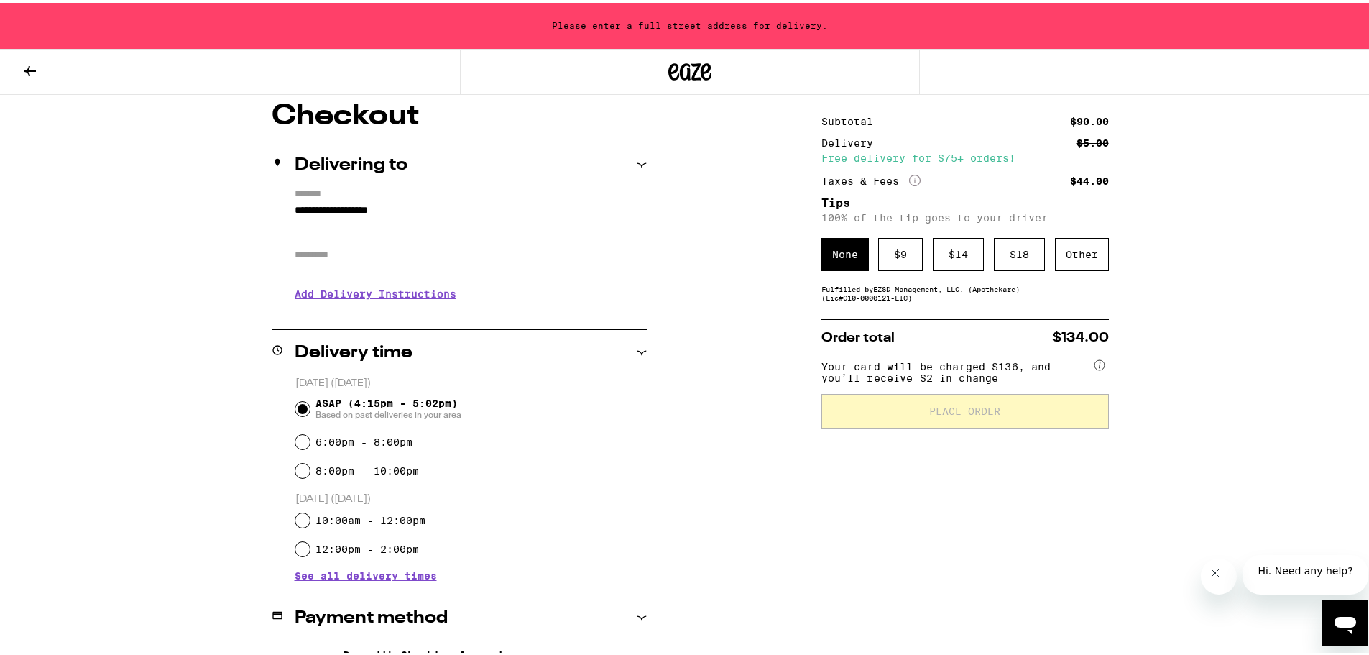
click at [346, 243] on input "Apt/Suite" at bounding box center [471, 252] width 352 height 34
type input "****"
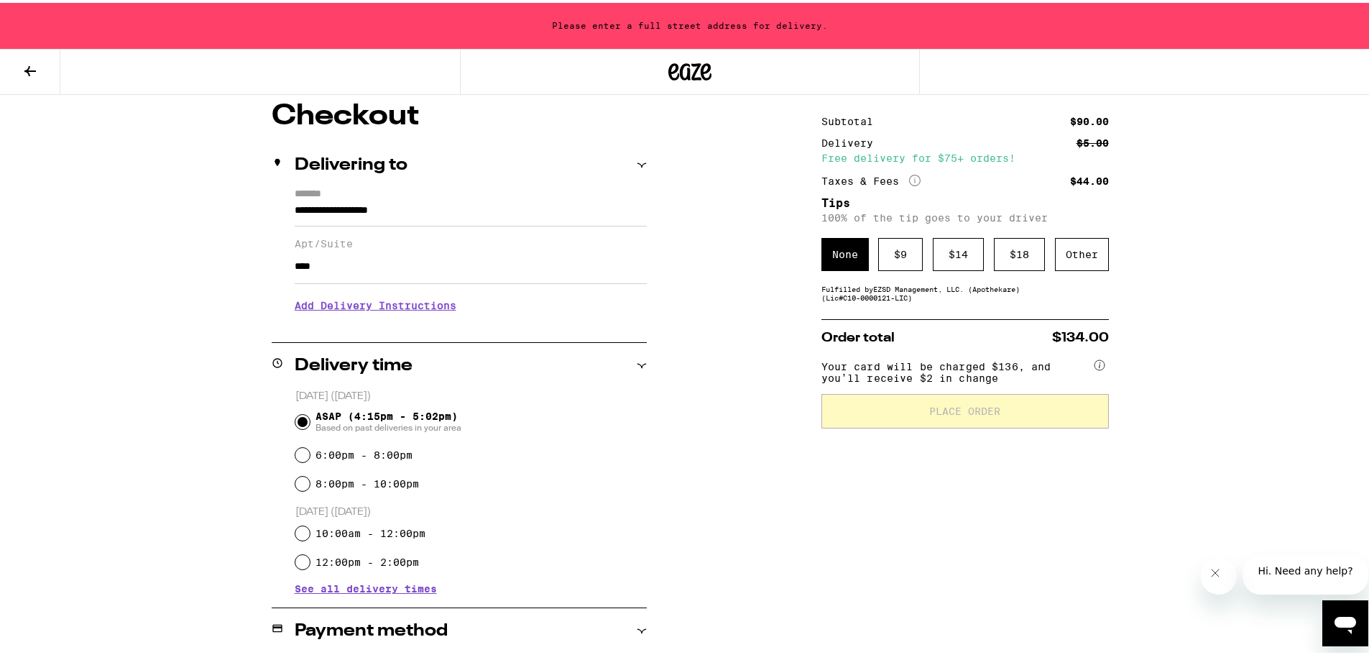
drag, startPoint x: 435, startPoint y: 210, endPoint x: 205, endPoint y: 194, distance: 231.2
click at [205, 194] on div "**********" at bounding box center [689, 563] width 1035 height 928
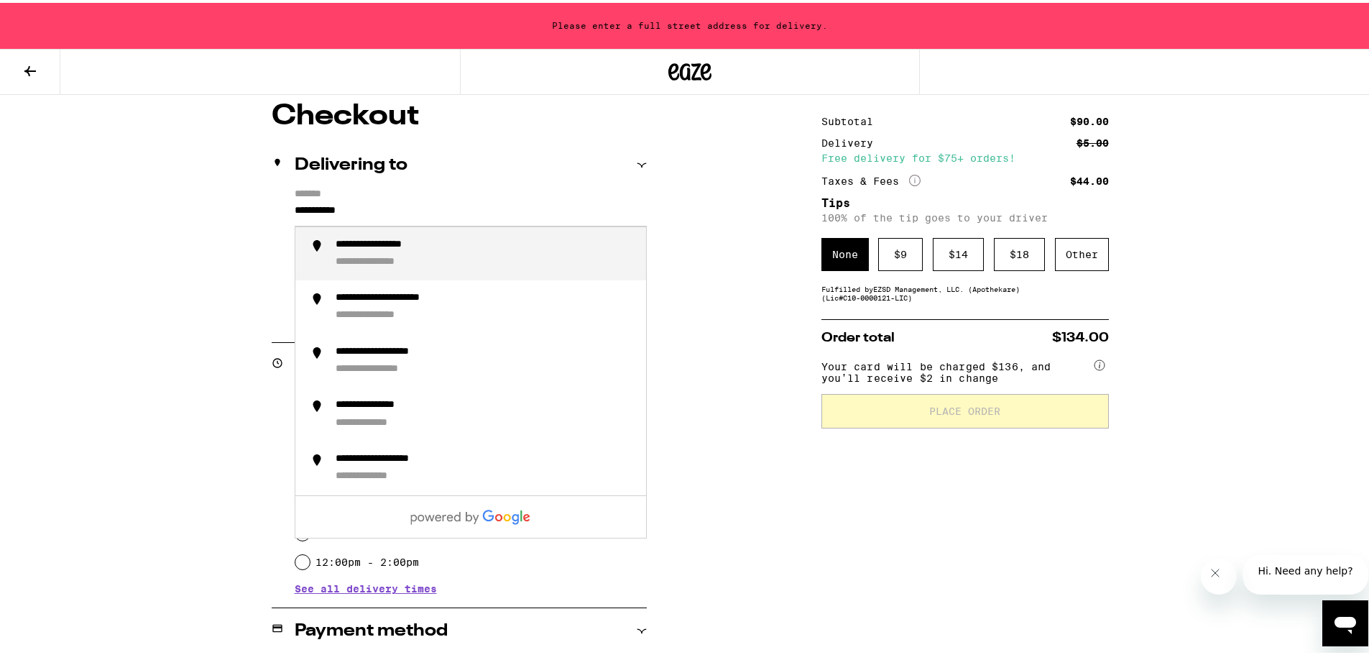
click at [515, 239] on div "**********" at bounding box center [485, 251] width 299 height 31
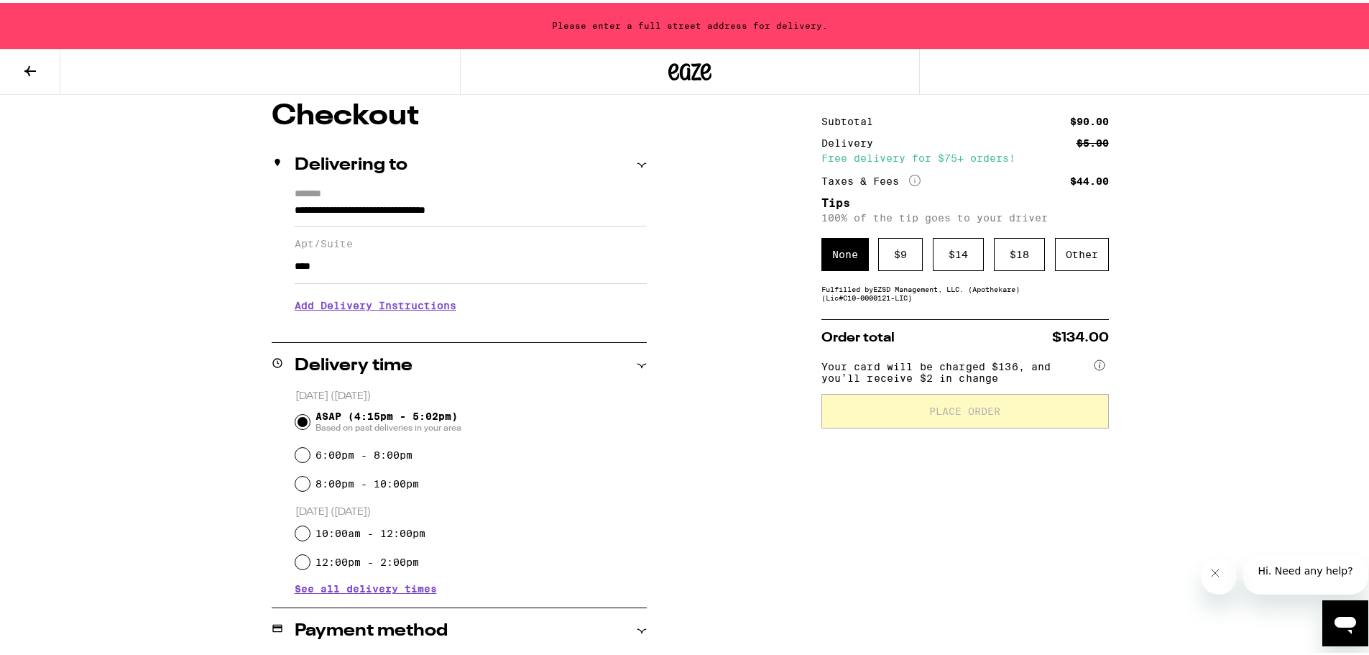
type input "**********"
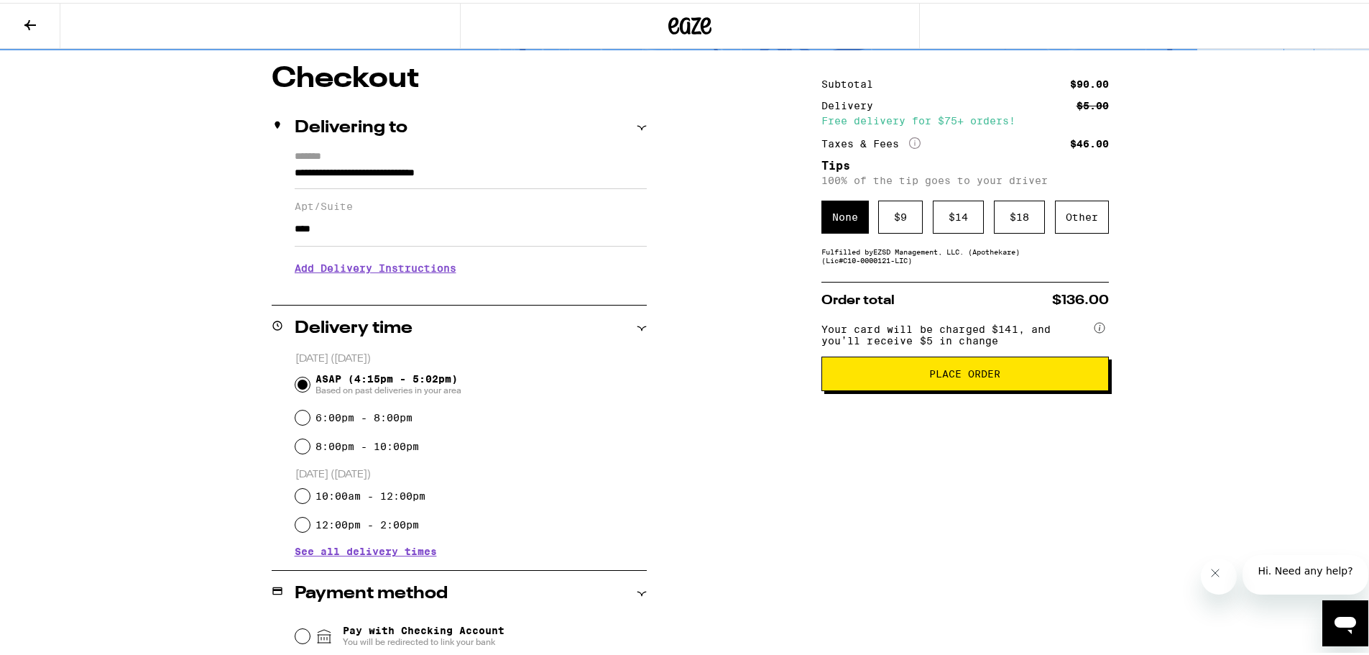
scroll to position [0, 0]
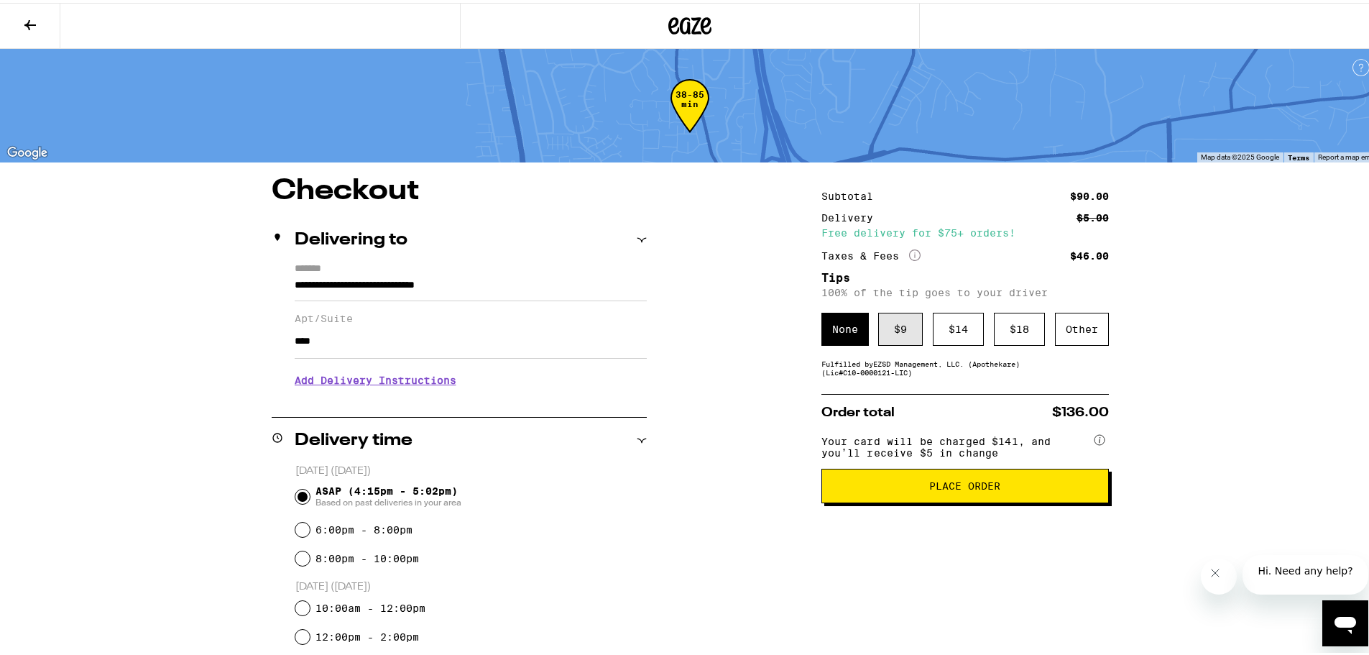
click at [900, 338] on div "$ 9" at bounding box center [900, 326] width 45 height 33
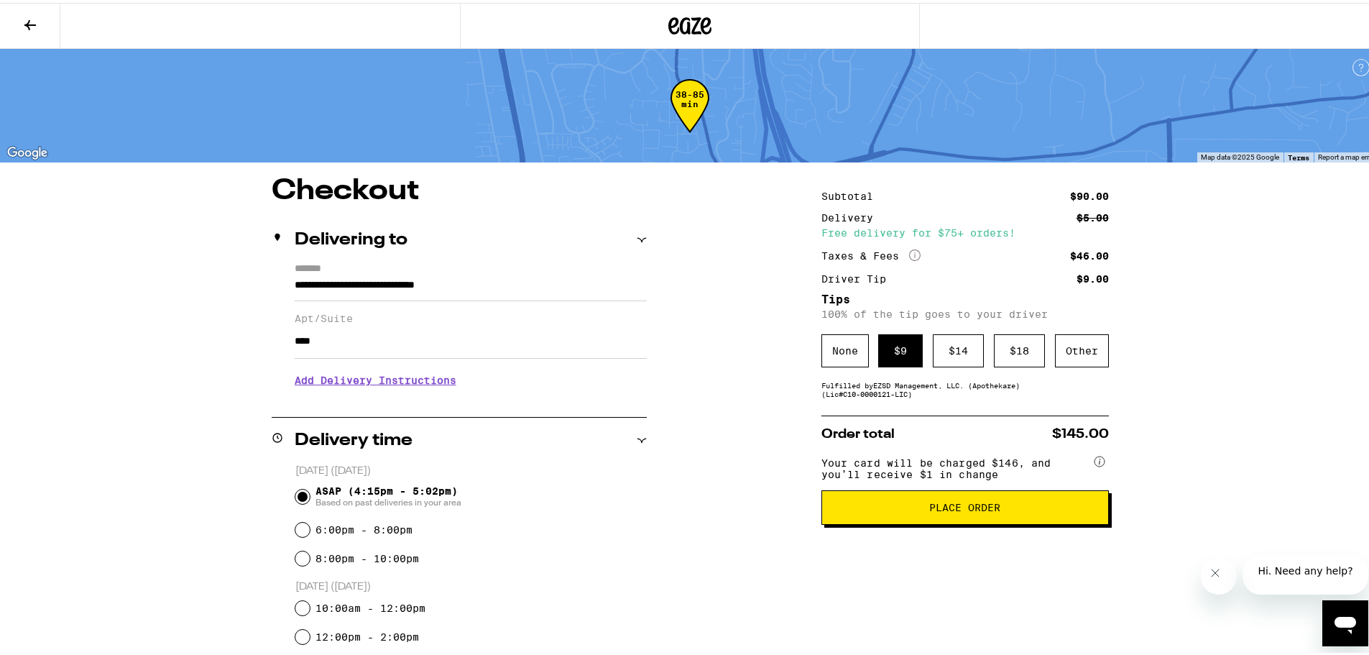
click at [962, 510] on span "Place Order" at bounding box center [964, 504] width 71 height 10
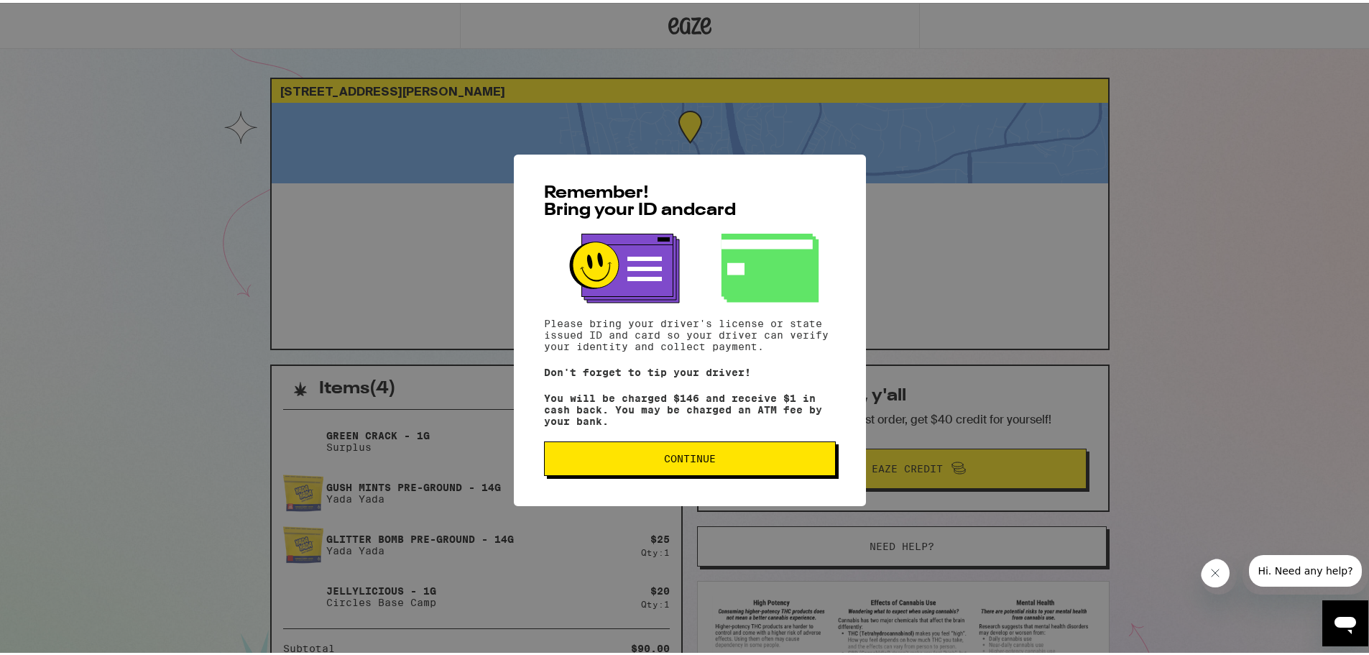
click at [752, 473] on button "Continue" at bounding box center [690, 455] width 292 height 34
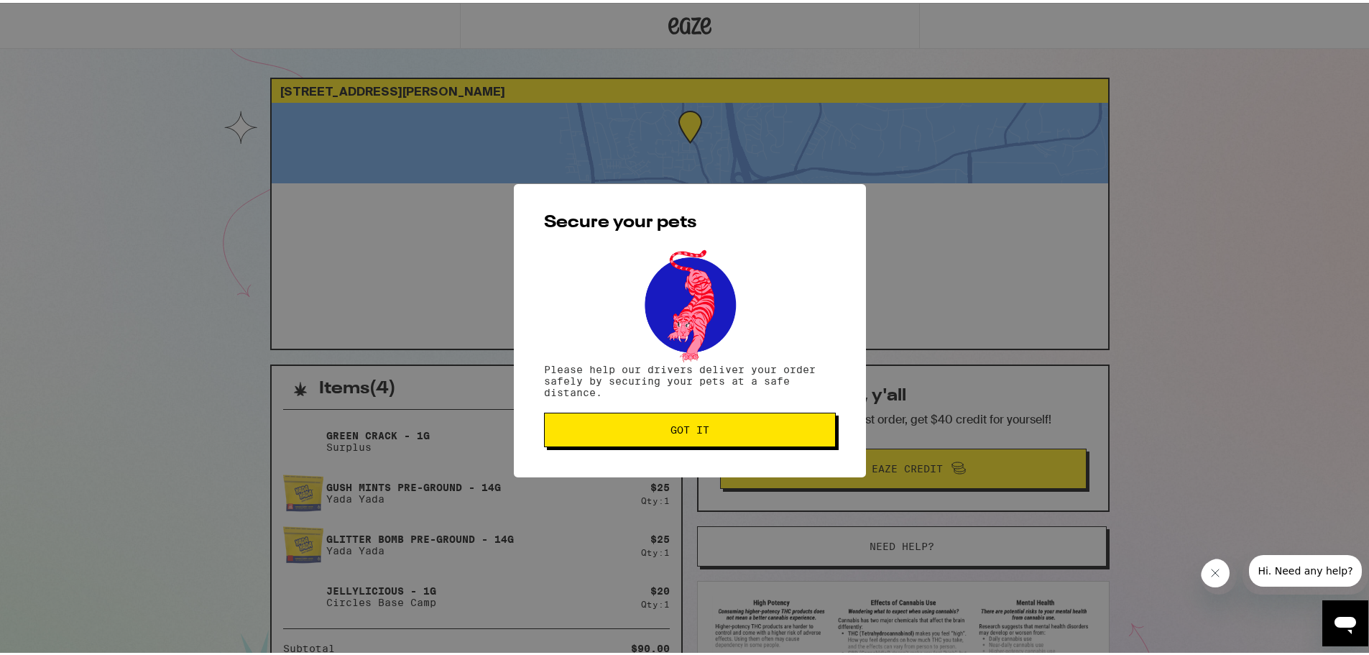
click at [724, 439] on button "Got it" at bounding box center [690, 427] width 292 height 34
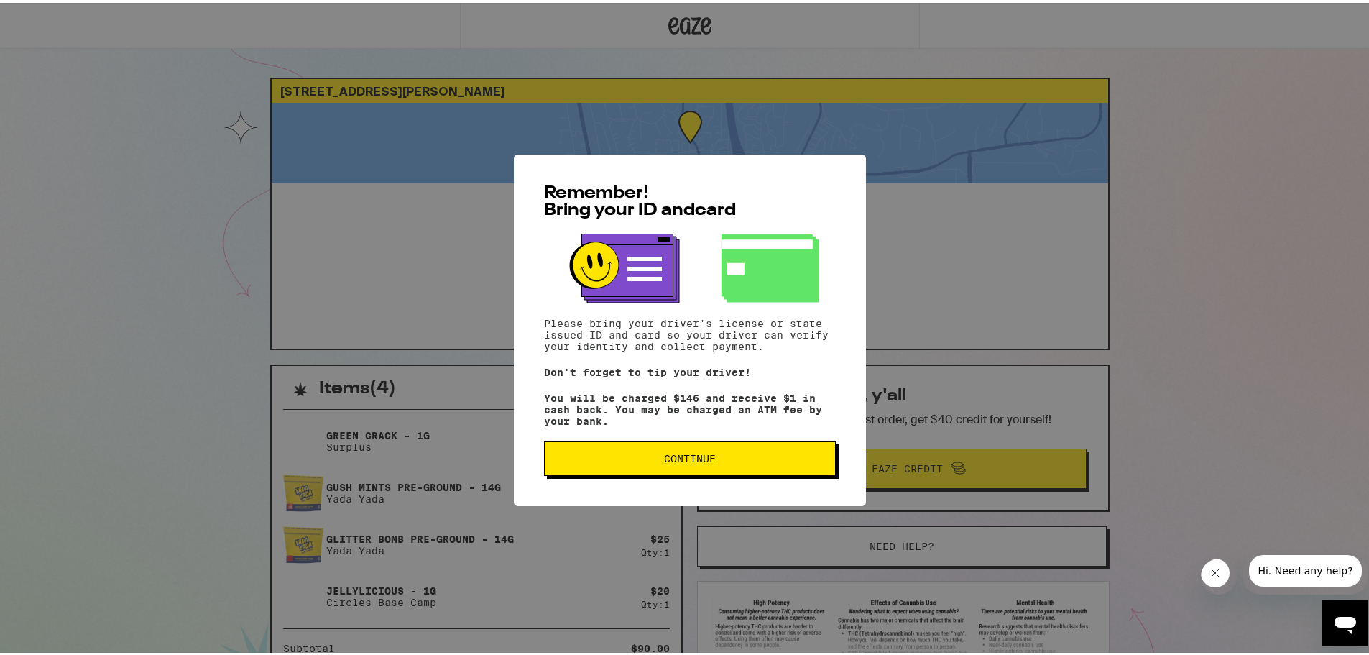
click at [741, 456] on button "Continue" at bounding box center [690, 455] width 292 height 34
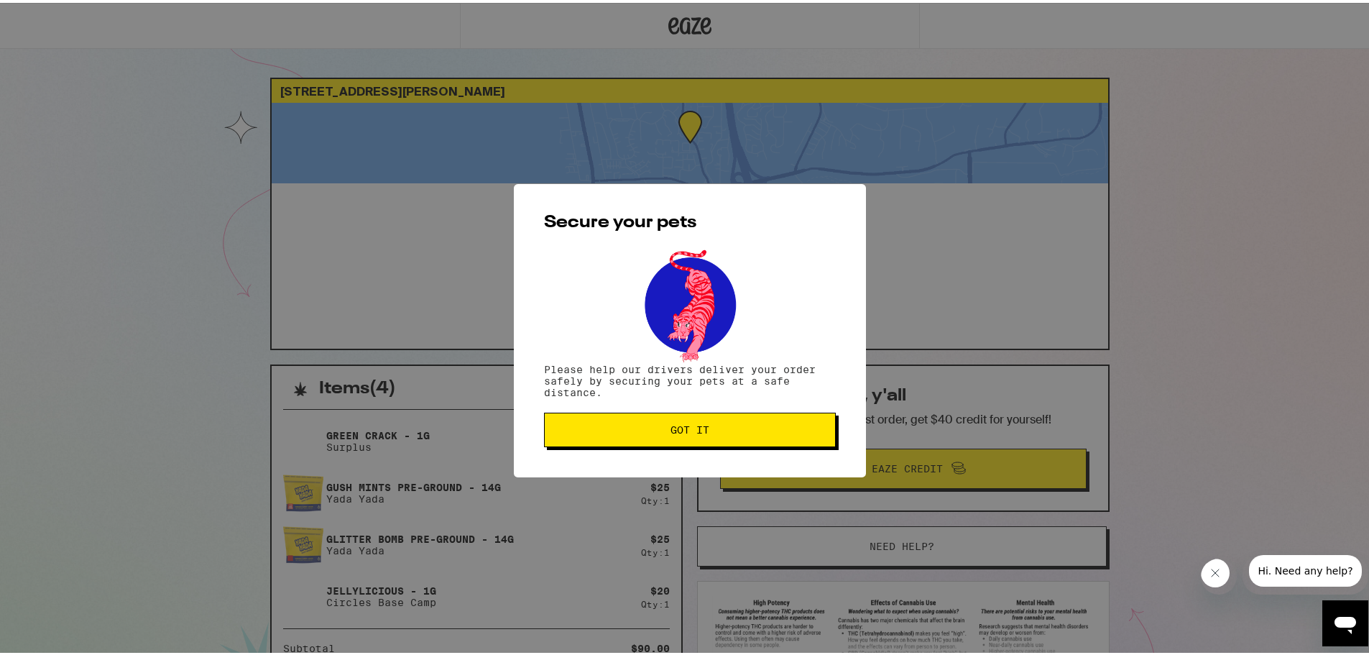
click at [751, 436] on button "Got it" at bounding box center [690, 427] width 292 height 34
